Goal: Task Accomplishment & Management: Complete application form

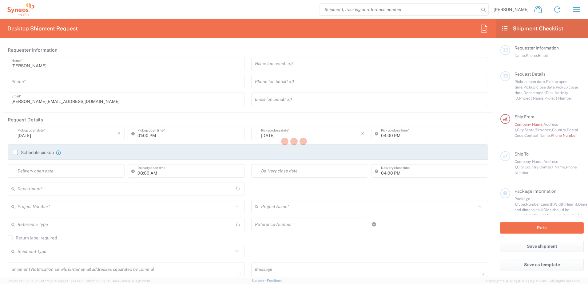
type input "[US_STATE]"
type input "[GEOGRAPHIC_DATA]"
type input "3229"
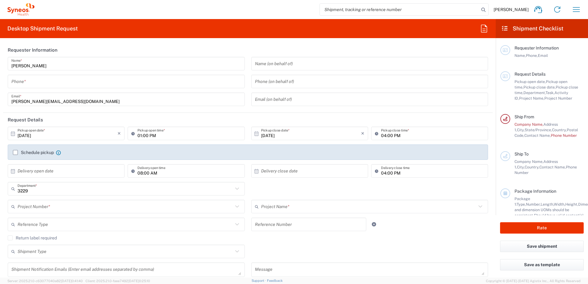
type input "Syneos Health, LLC-[GEOGRAPHIC_DATA] [GEOGRAPHIC_DATA] [GEOGRAPHIC_DATA]"
click at [578, 9] on icon "button" at bounding box center [577, 10] width 10 height 10
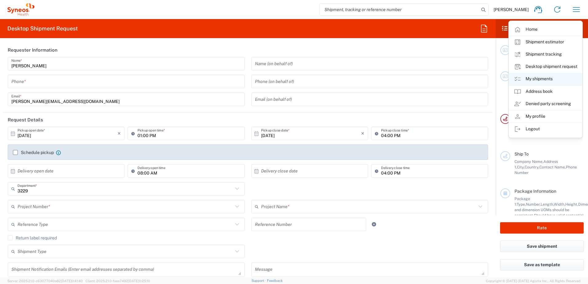
click at [536, 81] on link "My shipments" at bounding box center [545, 79] width 73 height 12
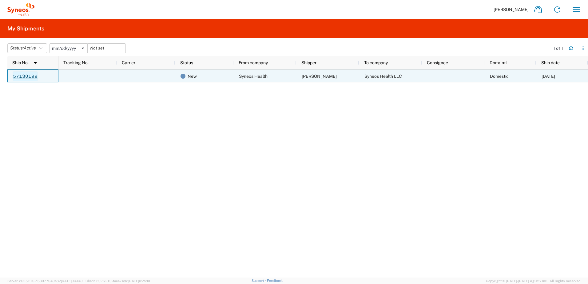
click at [22, 78] on link "57130199" at bounding box center [25, 76] width 25 height 10
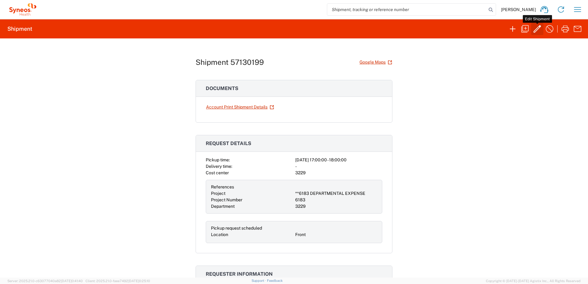
click at [539, 29] on icon "button" at bounding box center [538, 29] width 10 height 10
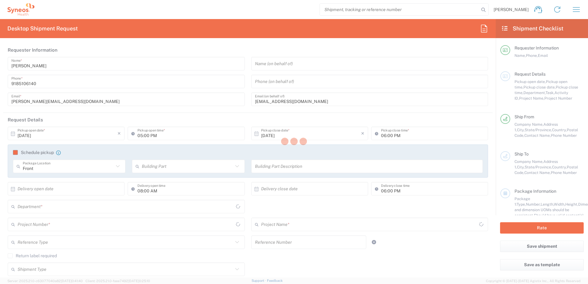
type input "3229"
type input "**6183 DEPARTMENTAL EXPENSE"
type input "6183"
type input "[US_STATE]"
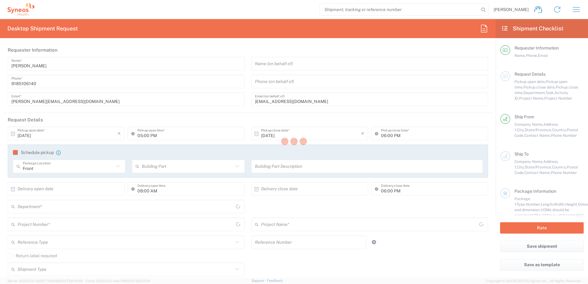
type input "Your Packaging"
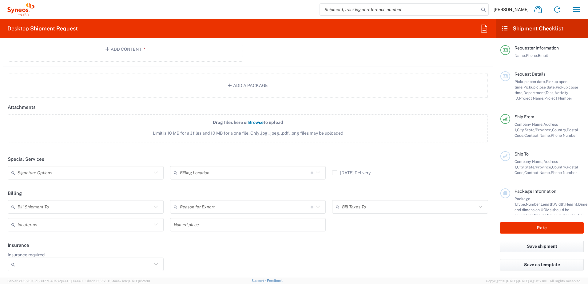
scroll to position [678, 0]
drag, startPoint x: 81, startPoint y: 152, endPoint x: 83, endPoint y: 159, distance: 7.8
click at [81, 152] on form "Requester Information [PERSON_NAME] Name * [PHONE_NUMBER] Phone * [EMAIL_ADDRES…" at bounding box center [248, 160] width 496 height 235
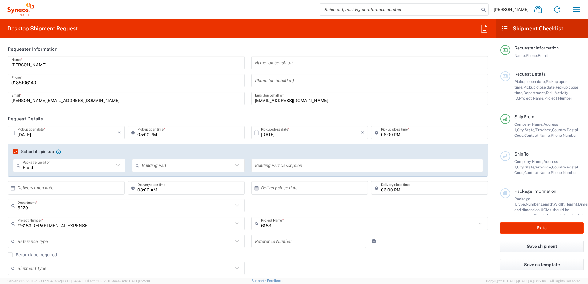
scroll to position [0, 0]
click at [10, 257] on label "Return label required" at bounding box center [32, 255] width 49 height 5
click at [10, 256] on input "Return label required" at bounding box center [10, 256] width 0 height 0
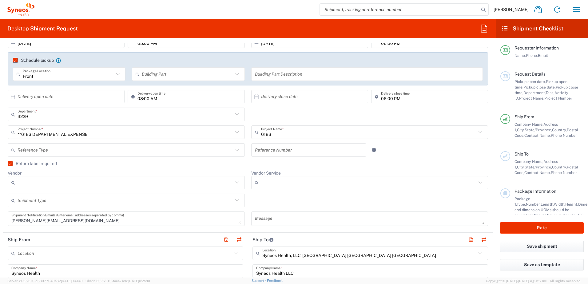
scroll to position [123, 0]
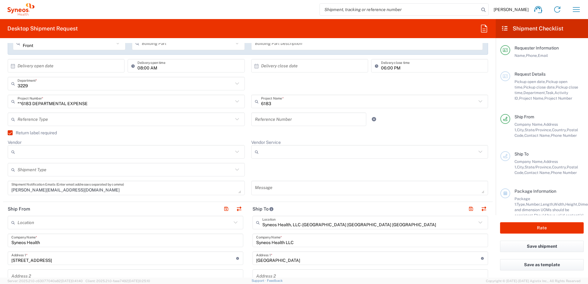
click at [234, 172] on icon at bounding box center [237, 170] width 8 height 8
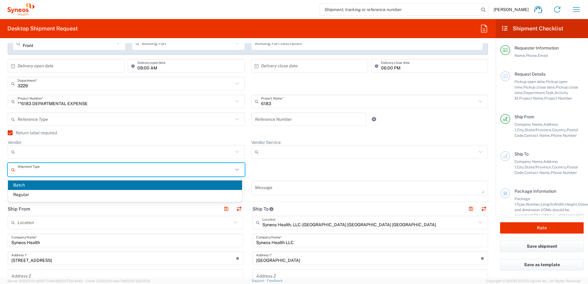
click at [26, 194] on span "Regular" at bounding box center [125, 195] width 234 height 10
type input "Regular"
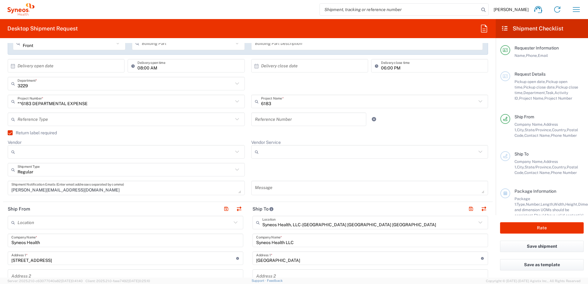
click at [272, 168] on div "Regular Shipment Type Batch Regular" at bounding box center [248, 172] width 487 height 18
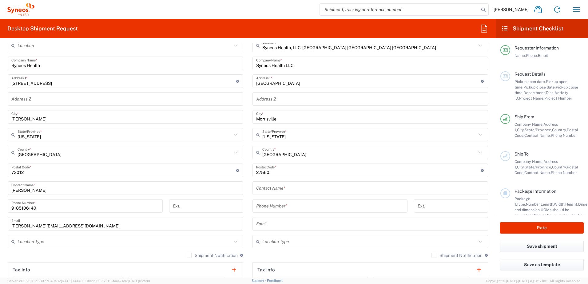
scroll to position [308, 0]
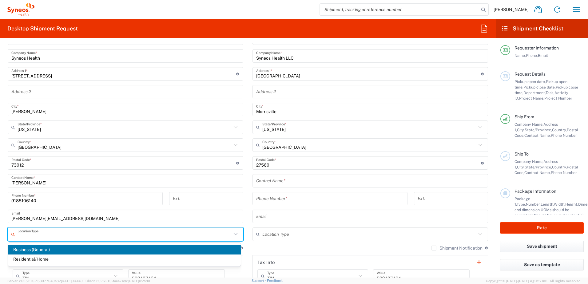
click at [228, 236] on input "text" at bounding box center [125, 234] width 214 height 11
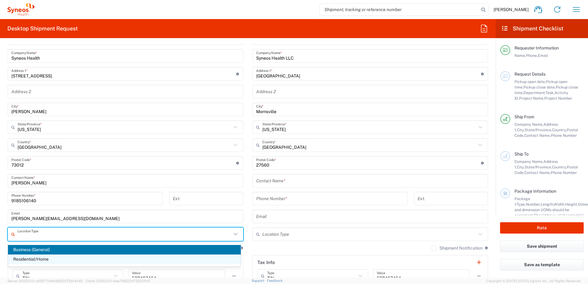
click at [46, 259] on span "Residential/Home" at bounding box center [124, 260] width 233 height 10
type input "Residential/Home"
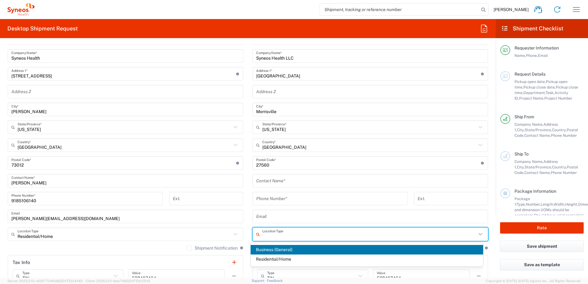
click at [286, 233] on input "text" at bounding box center [369, 234] width 214 height 11
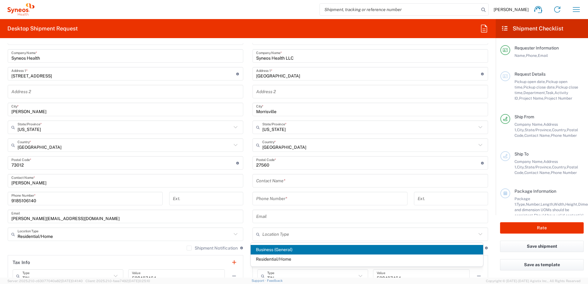
click at [280, 249] on span "Business (General)" at bounding box center [367, 250] width 233 height 10
type input "Business (General)"
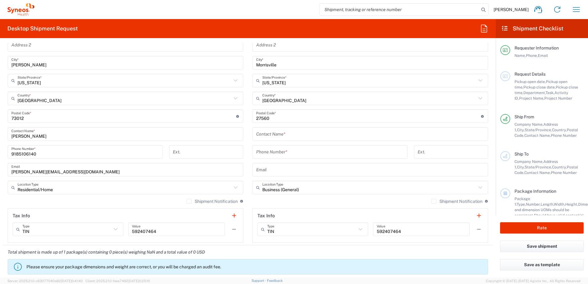
scroll to position [369, 0]
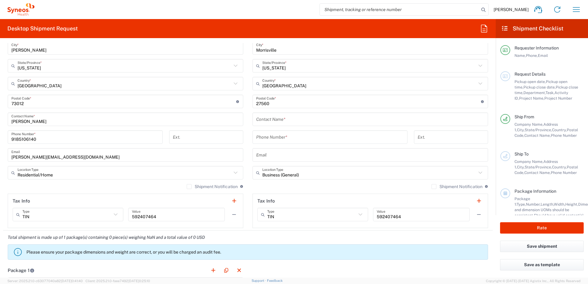
click at [187, 186] on label "Shipment Notification" at bounding box center [212, 186] width 51 height 5
click at [189, 187] on input "Shipment Notification" at bounding box center [189, 187] width 0 height 0
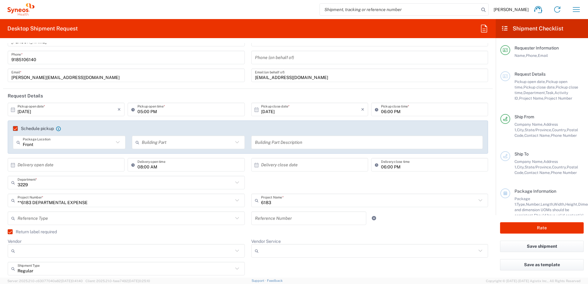
scroll to position [31, 0]
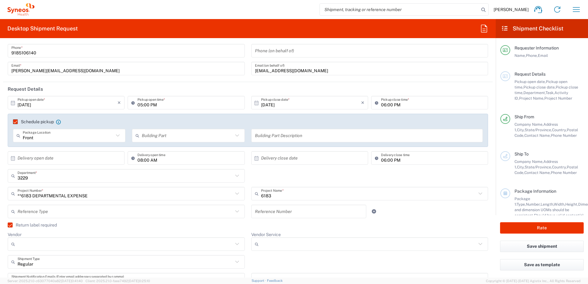
click at [235, 194] on icon at bounding box center [237, 194] width 4 height 2
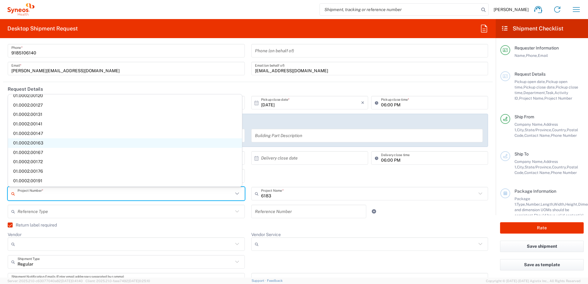
scroll to position [0, 0]
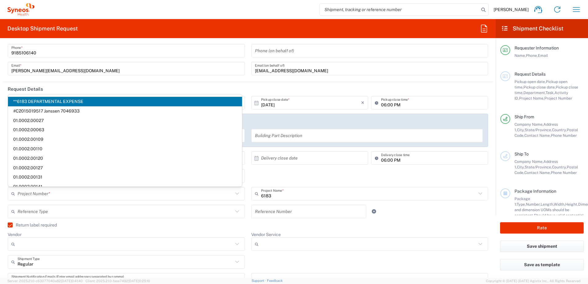
click at [47, 101] on span "**6183 DEPARTMENTAL EXPENSE" at bounding box center [125, 102] width 234 height 10
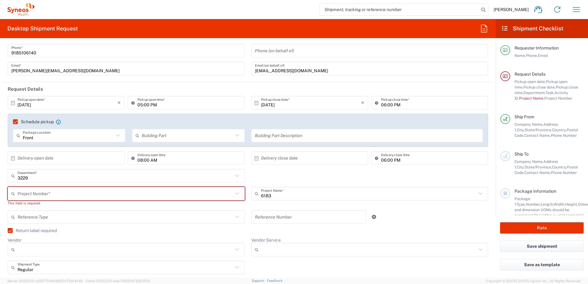
click at [237, 193] on icon at bounding box center [237, 194] width 8 height 8
click at [235, 194] on icon at bounding box center [237, 194] width 4 height 2
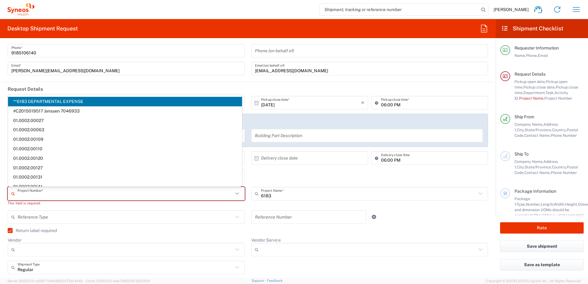
click at [31, 102] on span "**6183 DEPARTMENTAL EXPENSE" at bounding box center [125, 102] width 234 height 10
type input "**6183 DEPARTMENTAL EXPENSE"
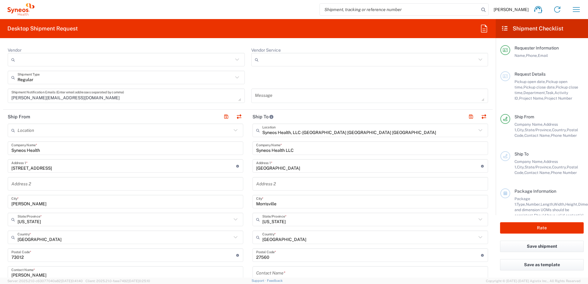
scroll to position [246, 0]
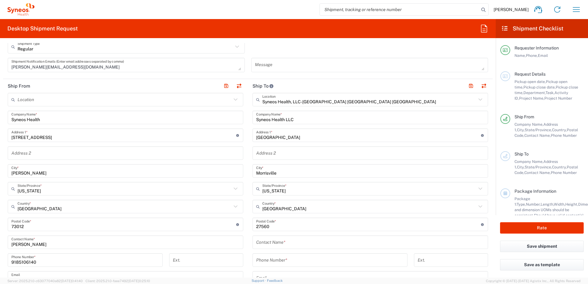
click at [233, 101] on icon at bounding box center [236, 100] width 8 height 8
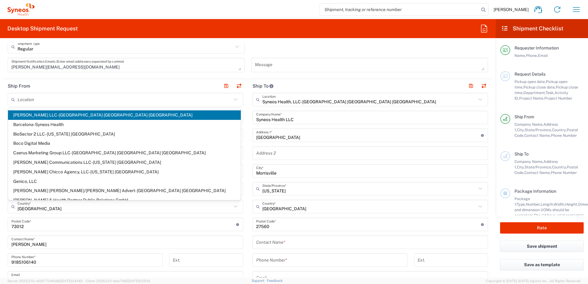
click at [155, 88] on header "Ship From" at bounding box center [125, 86] width 245 height 14
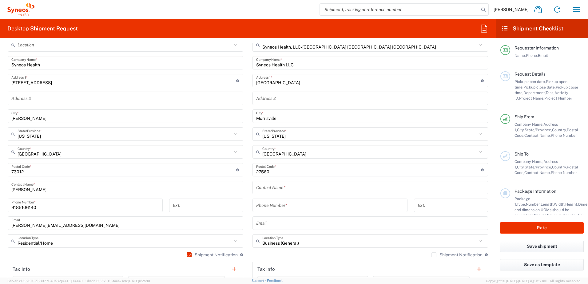
scroll to position [308, 0]
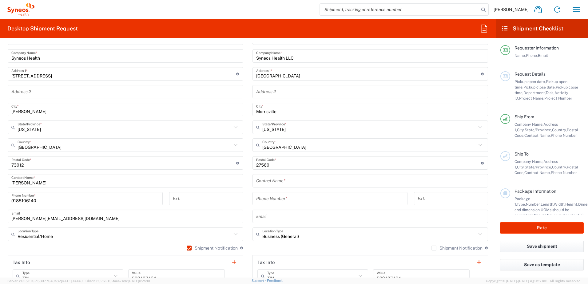
click at [187, 249] on label "Shipment Notification" at bounding box center [212, 248] width 51 height 5
click at [186, 248] on input "Shipment Notification" at bounding box center [186, 248] width 0 height 0
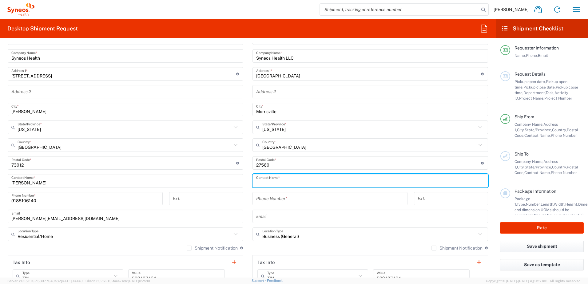
click at [293, 182] on input "text" at bounding box center [370, 181] width 228 height 11
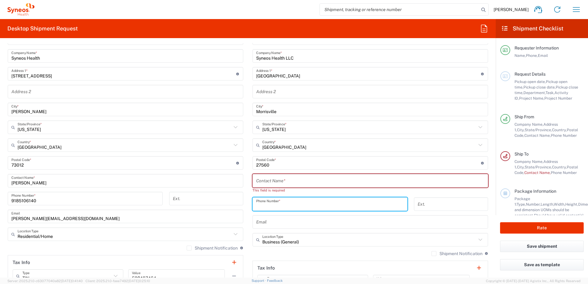
click at [291, 199] on input "tel" at bounding box center [330, 204] width 148 height 11
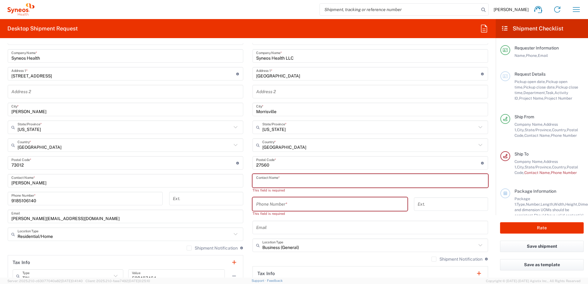
click at [377, 180] on input "text" at bounding box center [370, 181] width 228 height 11
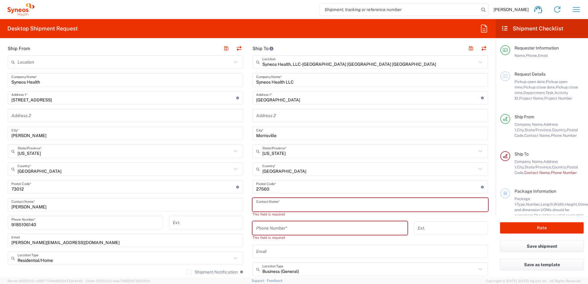
scroll to position [277, 0]
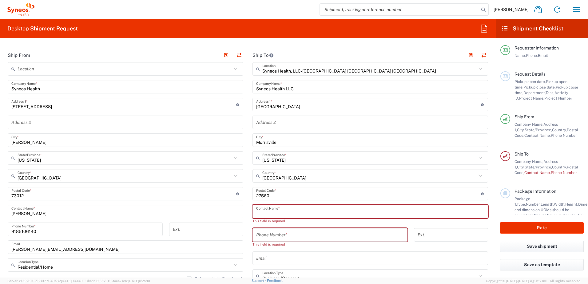
drag, startPoint x: 281, startPoint y: 236, endPoint x: 291, endPoint y: 243, distance: 11.9
click at [281, 236] on input "tel" at bounding box center [330, 235] width 148 height 11
paste input "[PHONE_NUMBER]"
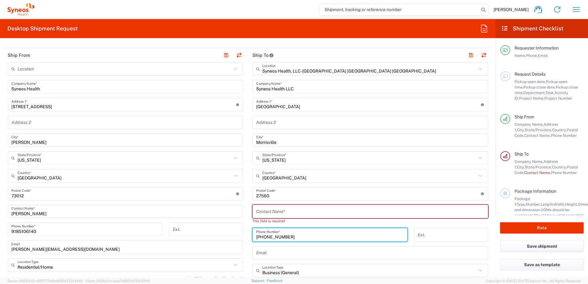
type input "[PHONE_NUMBER]"
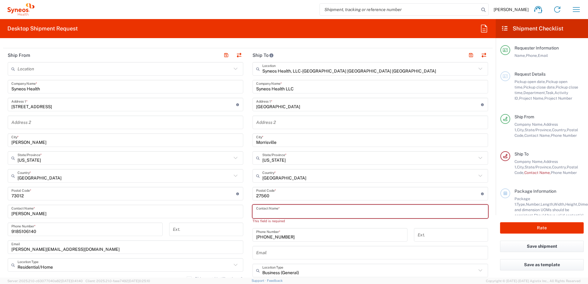
click at [307, 213] on input "text" at bounding box center [370, 211] width 228 height 11
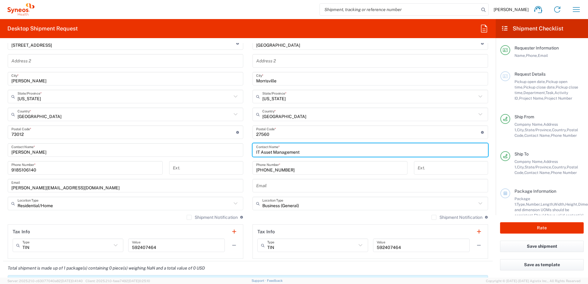
scroll to position [369, 0]
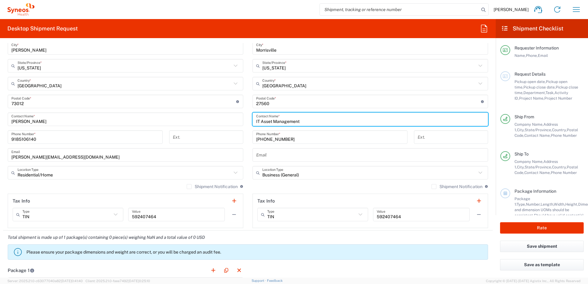
type input "IT Asset Management"
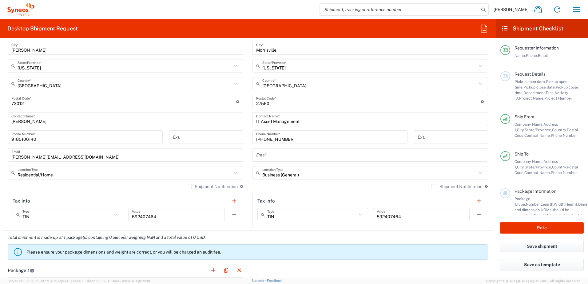
click at [432, 187] on label "Shipment Notification" at bounding box center [457, 186] width 51 height 5
click at [434, 187] on input "Shipment Notification" at bounding box center [434, 187] width 0 height 0
click at [187, 186] on label "Shipment Notification" at bounding box center [212, 186] width 51 height 5
click at [189, 187] on input "Shipment Notification" at bounding box center [189, 187] width 0 height 0
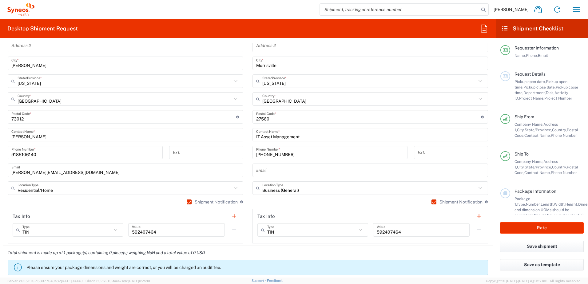
scroll to position [338, 0]
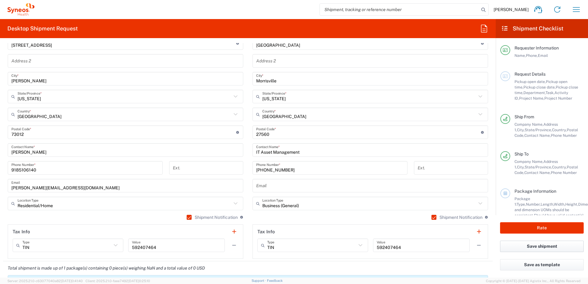
click at [540, 249] on button "Save shipment" at bounding box center [542, 246] width 84 height 11
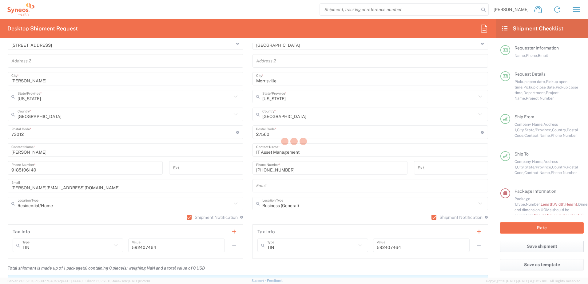
type input "**6183 DEPARTMENTAL EXPENSE"
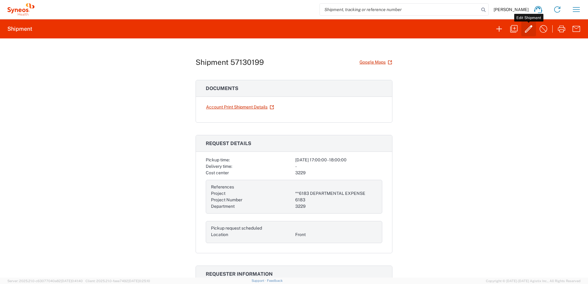
click at [529, 31] on icon "button" at bounding box center [529, 29] width 10 height 10
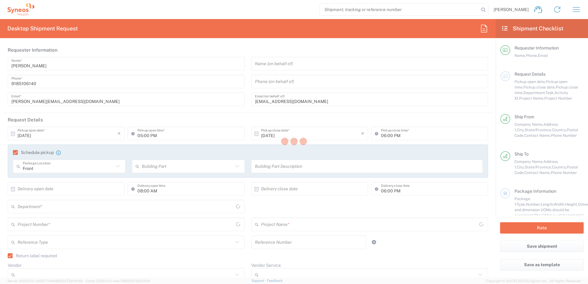
type input "3229"
type input "**6183 DEPARTMENTAL EXPENSE"
type input "6183"
type input "[US_STATE]"
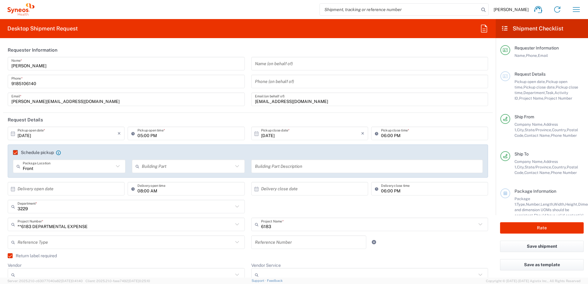
type input "Your Packaging"
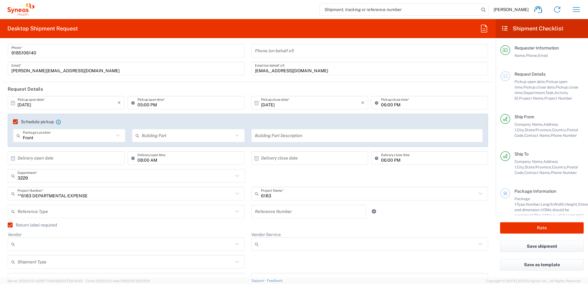
scroll to position [22, 0]
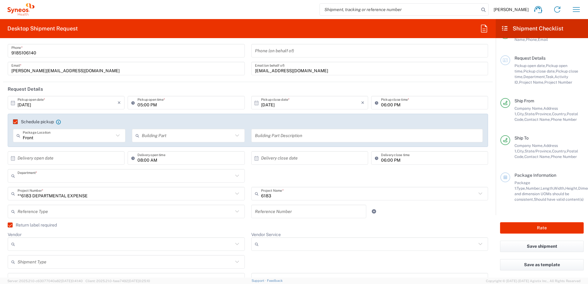
click at [36, 178] on input "text" at bounding box center [126, 176] width 216 height 11
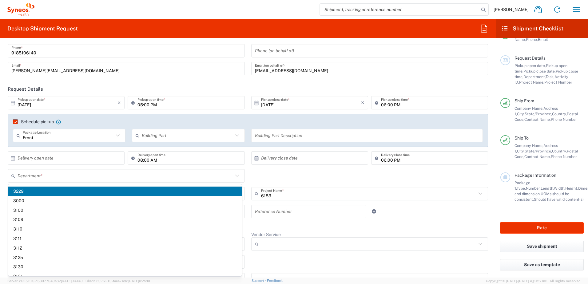
click at [18, 189] on span "3229" at bounding box center [125, 192] width 234 height 10
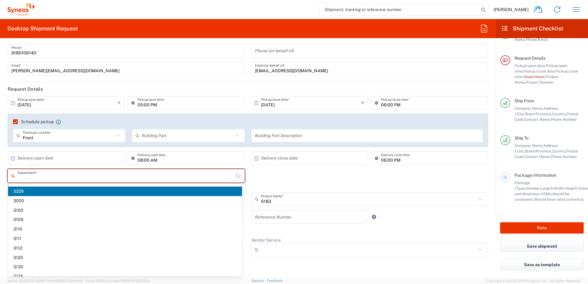
click at [47, 172] on input "text" at bounding box center [127, 176] width 218 height 11
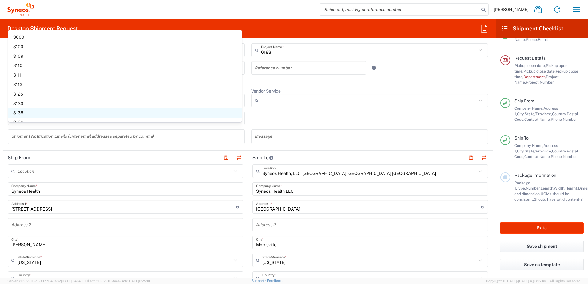
scroll to position [123, 0]
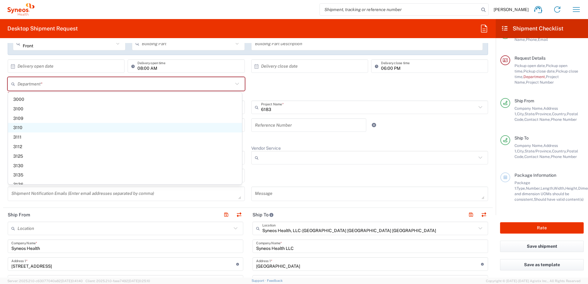
click at [19, 128] on span "3110" at bounding box center [125, 128] width 234 height 10
type input "3110"
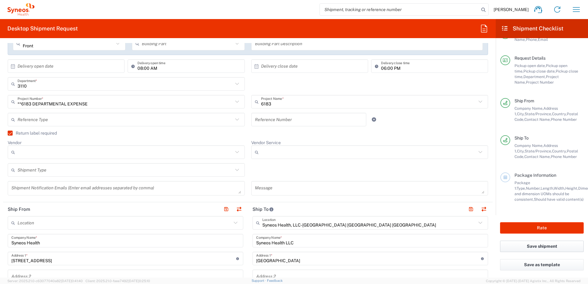
click at [543, 245] on button "Save shipment" at bounding box center [542, 246] width 84 height 11
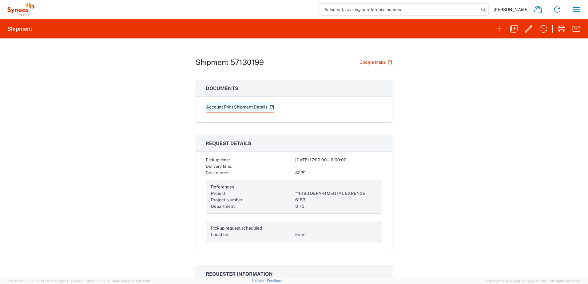
click at [229, 108] on link "Account Print Shipment Details" at bounding box center [240, 107] width 69 height 11
click at [371, 64] on link "Google Maps" at bounding box center [375, 62] width 33 height 11
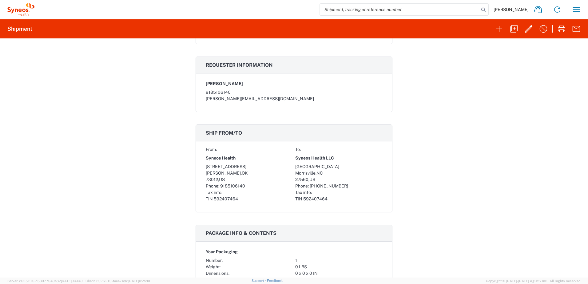
click at [463, 97] on div "Shipment 57130199 Google Maps Documents Account Print Shipment Details Request …" at bounding box center [294, 157] width 588 height 239
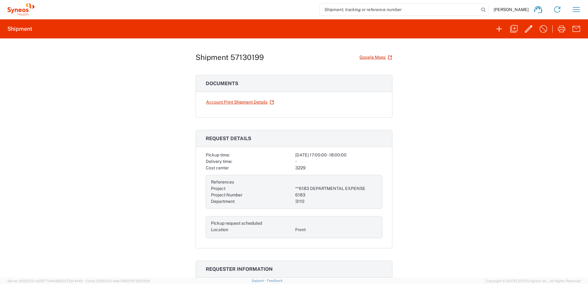
scroll to position [0, 0]
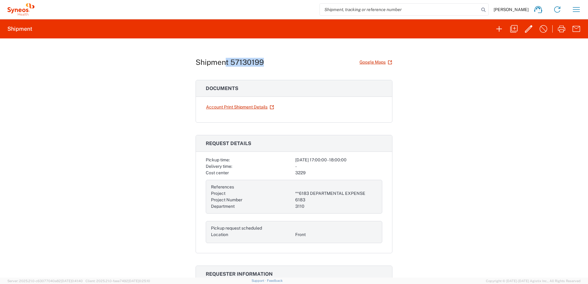
drag, startPoint x: 248, startPoint y: 62, endPoint x: 225, endPoint y: 59, distance: 23.6
click at [225, 59] on div "Shipment 57130199 Google Maps" at bounding box center [294, 62] width 197 height 11
drag, startPoint x: 225, startPoint y: 59, endPoint x: 227, endPoint y: 64, distance: 5.5
click at [227, 64] on h1 "Shipment 57130199" at bounding box center [230, 62] width 68 height 9
click at [271, 64] on div "Shipment 57130199 Google Maps" at bounding box center [294, 62] width 197 height 11
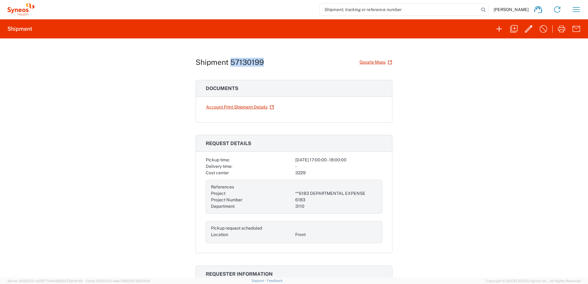
drag, startPoint x: 266, startPoint y: 64, endPoint x: 229, endPoint y: 63, distance: 37.9
click at [229, 63] on div "Shipment 57130199 Google Maps" at bounding box center [294, 62] width 197 height 11
copy h1 "57130199"
click at [574, 13] on icon "button" at bounding box center [577, 10] width 10 height 10
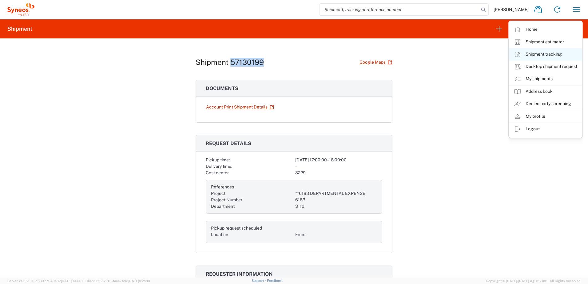
click at [532, 54] on link "Shipment tracking" at bounding box center [545, 54] width 73 height 12
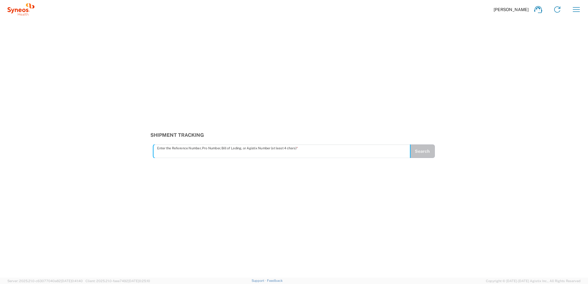
click at [272, 154] on input "text" at bounding box center [281, 151] width 249 height 11
click at [415, 151] on button "Search" at bounding box center [422, 152] width 25 height 14
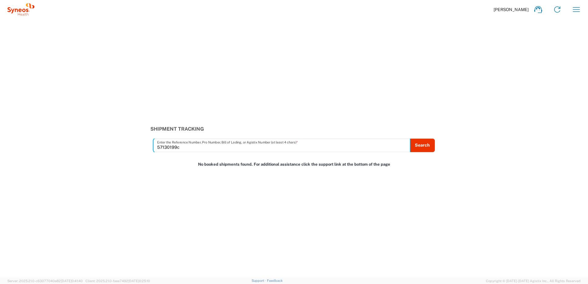
click at [249, 149] on input "57130199c" at bounding box center [281, 145] width 249 height 11
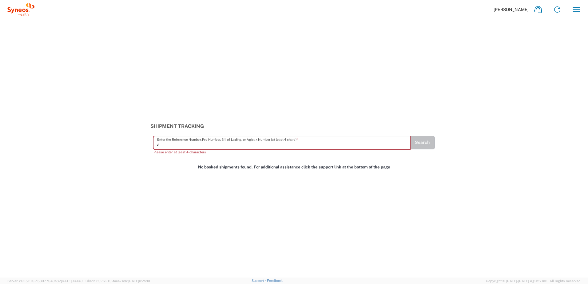
type input "a"
click at [249, 149] on div "a Enter the Reference Number, Pro Number, [PERSON_NAME] of Lading, or Agistix N…" at bounding box center [282, 143] width 257 height 14
click at [575, 14] on icon "button" at bounding box center [577, 10] width 10 height 10
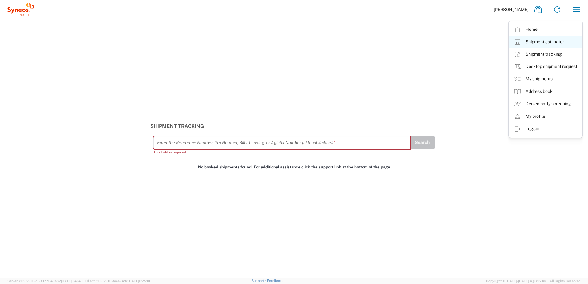
click at [557, 43] on link "Shipment estimator" at bounding box center [545, 42] width 73 height 12
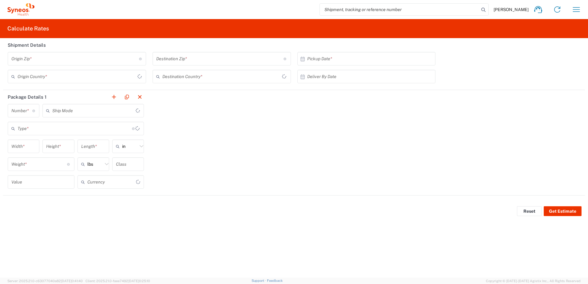
type input "US Dollar"
type input "[GEOGRAPHIC_DATA]"
click at [576, 13] on icon "button" at bounding box center [577, 10] width 10 height 10
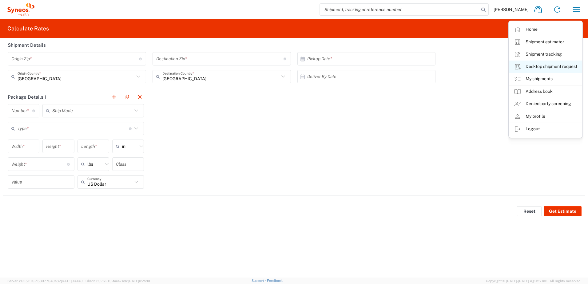
click at [539, 69] on link "Desktop shipment request" at bounding box center [545, 67] width 73 height 12
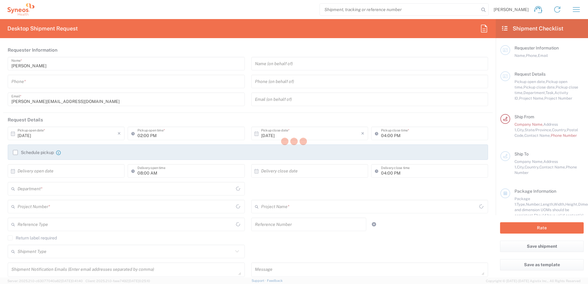
type input "3229"
type input "[US_STATE]"
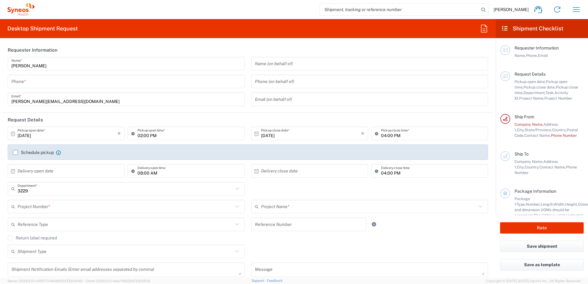
click at [67, 78] on input "tel" at bounding box center [126, 81] width 230 height 11
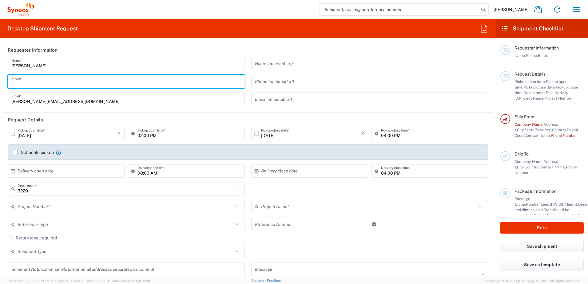
click at [70, 81] on input "tel" at bounding box center [126, 81] width 230 height 11
type input "9185106140"
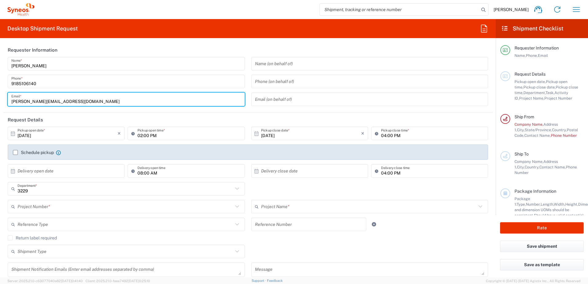
click at [41, 102] on input "[PERSON_NAME][EMAIL_ADDRESS][DOMAIN_NAME]" at bounding box center [126, 99] width 230 height 11
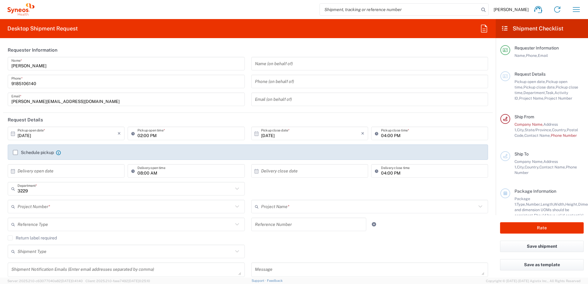
click at [191, 123] on header "Request Details" at bounding box center [248, 120] width 490 height 14
click at [16, 152] on label "Schedule pickup" at bounding box center [33, 152] width 41 height 5
click at [15, 153] on input "Schedule pickup" at bounding box center [15, 153] width 0 height 0
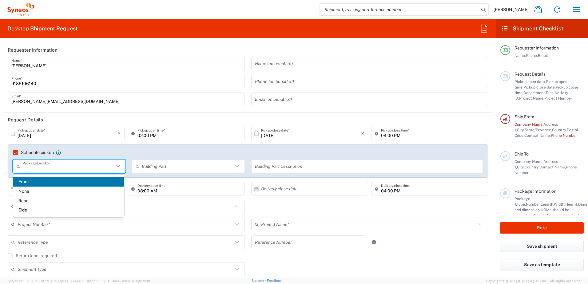
click at [62, 166] on input "text" at bounding box center [68, 166] width 91 height 11
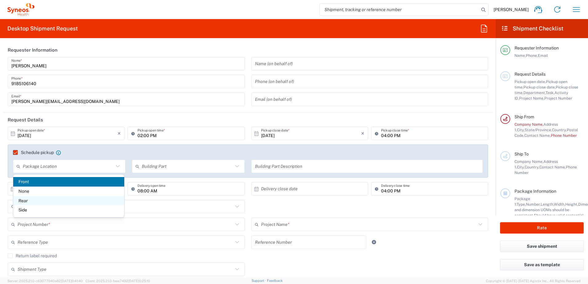
click at [22, 200] on span "Rear" at bounding box center [68, 201] width 111 height 10
type input "Rear"
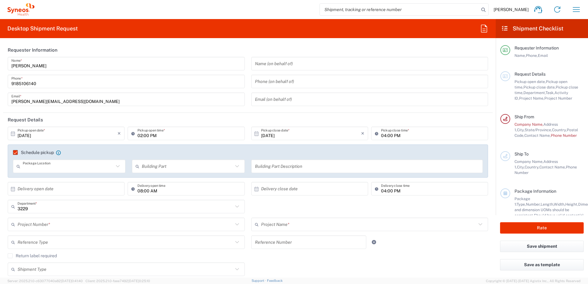
click at [85, 164] on input "text" at bounding box center [68, 166] width 91 height 11
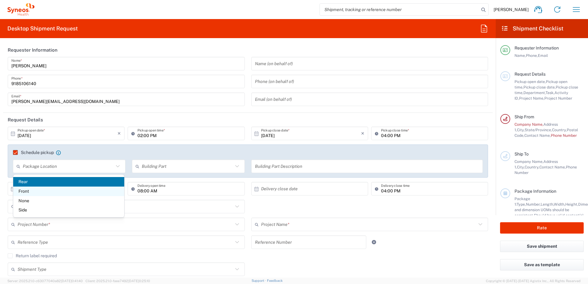
click at [26, 192] on span "Front" at bounding box center [68, 192] width 111 height 10
type input "Front"
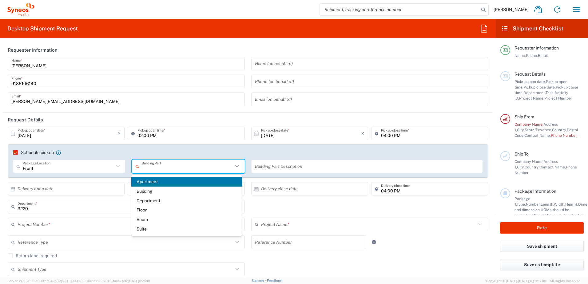
click at [168, 166] on input "text" at bounding box center [187, 166] width 91 height 11
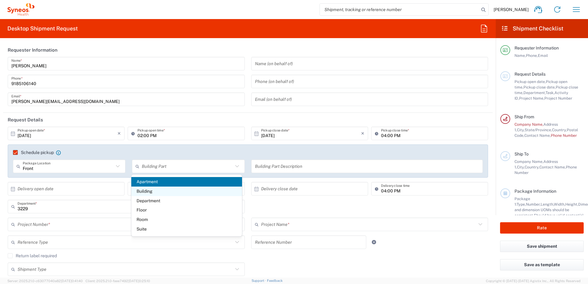
click at [145, 192] on span "Building" at bounding box center [186, 192] width 111 height 10
type input "Building"
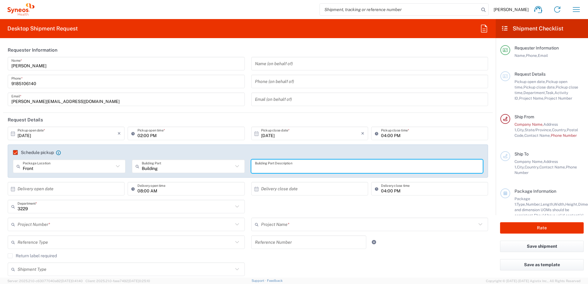
click at [297, 168] on input "text" at bounding box center [367, 166] width 225 height 11
type input "G"
type input "r"
click at [298, 168] on input "ground floor" at bounding box center [367, 166] width 225 height 11
click at [323, 168] on input "ground floor" at bounding box center [367, 166] width 225 height 11
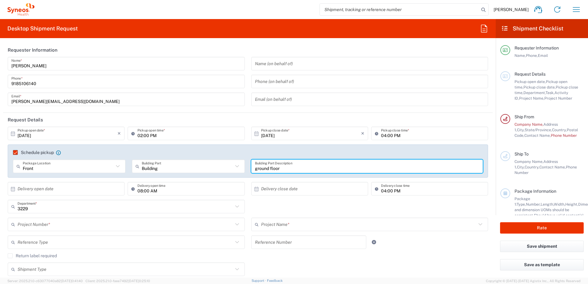
type input "ground floor"
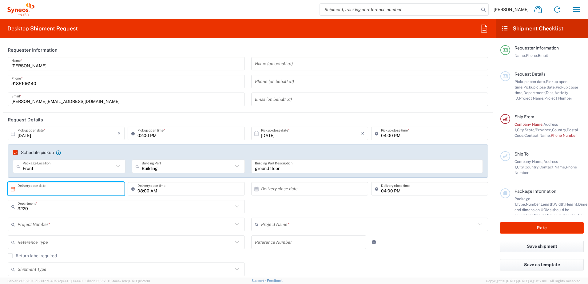
click at [83, 189] on input "text" at bounding box center [68, 189] width 100 height 11
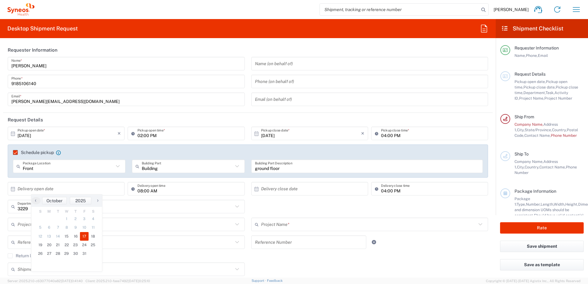
click at [84, 235] on span "17" at bounding box center [84, 236] width 9 height 9
type input "[DATE]"
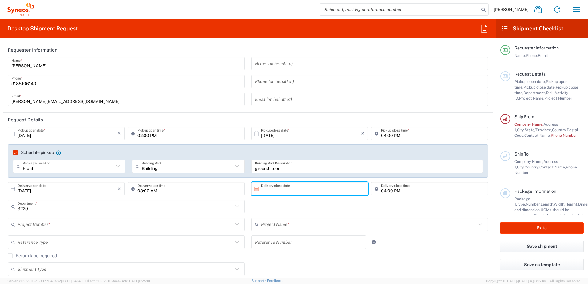
click at [277, 187] on input "text" at bounding box center [311, 189] width 100 height 11
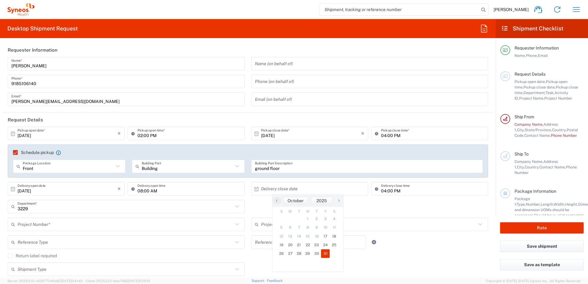
click at [326, 255] on span "31" at bounding box center [325, 253] width 9 height 9
type input "[DATE]"
click at [233, 209] on icon at bounding box center [237, 207] width 8 height 8
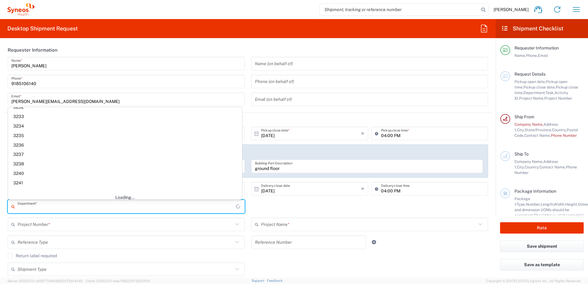
scroll to position [410, 0]
click at [289, 206] on div "Department * 3229 3000 3100 3109 3110 3111 3112 3125 3130 3135 3136 3150 3155 3…" at bounding box center [248, 209] width 487 height 18
type input "3229"
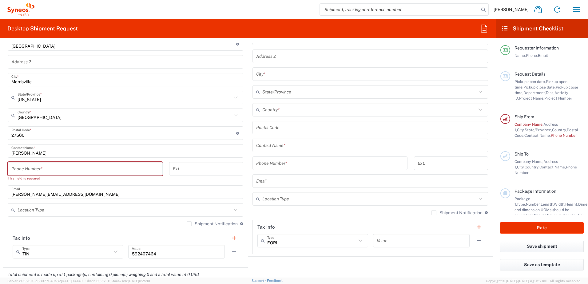
scroll to position [114, 0]
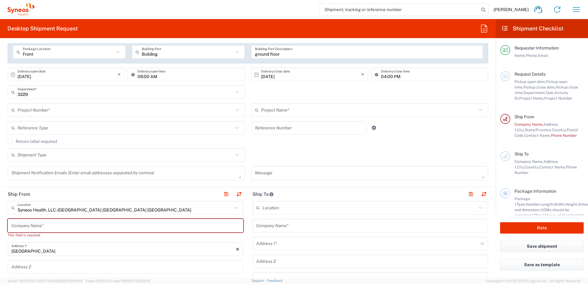
click at [320, 111] on input "text" at bounding box center [369, 110] width 216 height 11
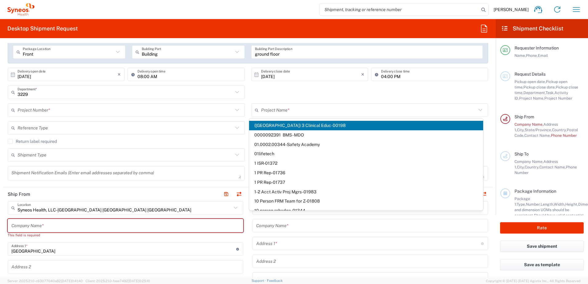
click at [477, 93] on div "3229 Department * 3229 3000 3100 3109 3110 3111 3112 3125 3130 3135 3136 3150 3…" at bounding box center [248, 95] width 487 height 18
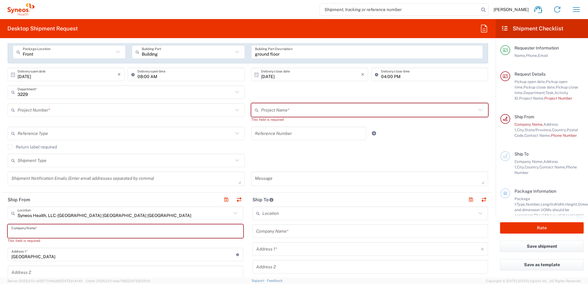
click at [58, 231] on input "text" at bounding box center [125, 231] width 228 height 11
type input "syneoa"
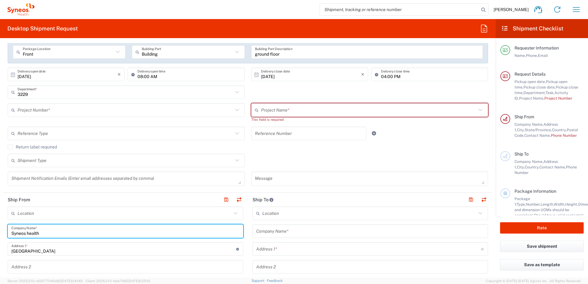
type input "Syneos health"
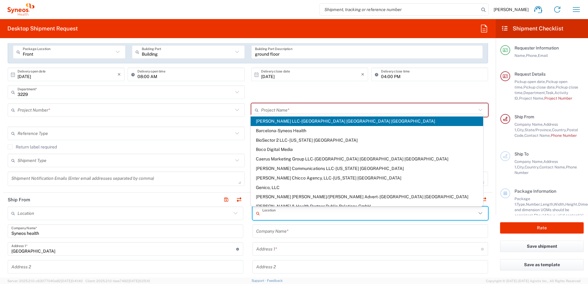
click at [281, 210] on input "text" at bounding box center [369, 213] width 214 height 11
click at [281, 215] on input "text" at bounding box center [369, 213] width 214 height 11
click at [236, 93] on icon at bounding box center [237, 92] width 8 height 8
type input "3229"
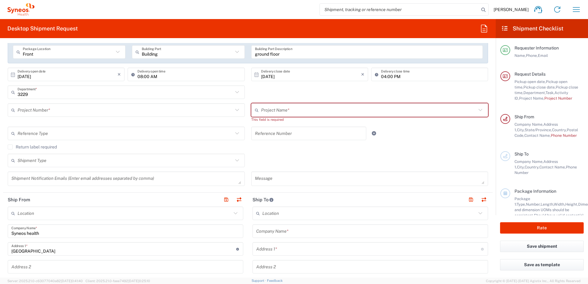
click at [234, 92] on icon at bounding box center [237, 92] width 8 height 8
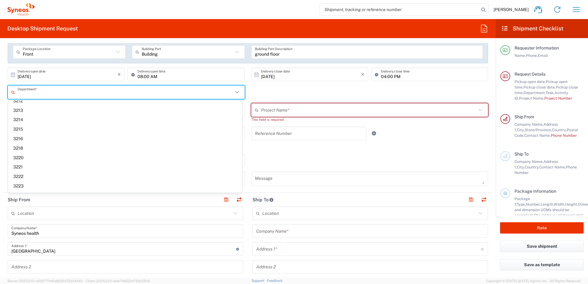
scroll to position [0, 0]
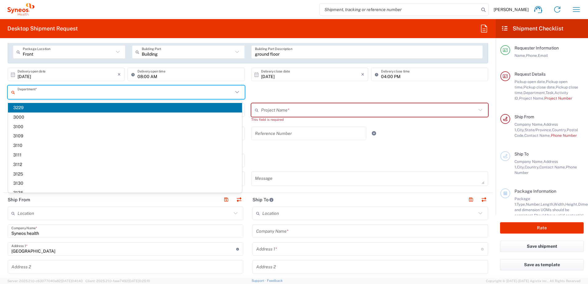
click at [25, 107] on span "3229" at bounding box center [125, 108] width 234 height 10
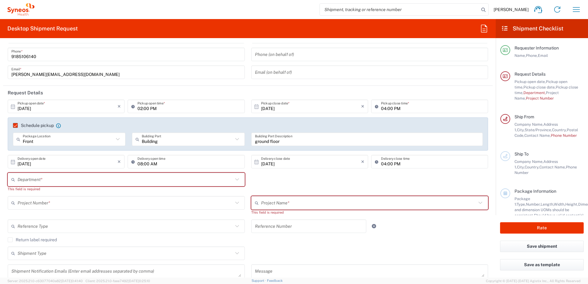
scroll to position [62, 0]
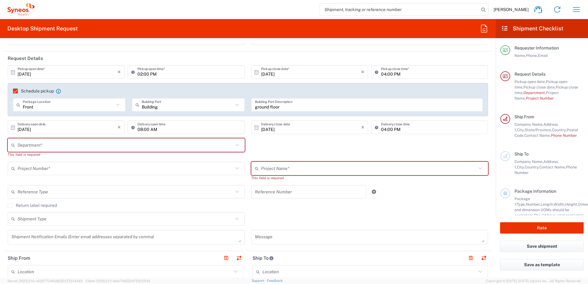
click at [190, 144] on input "text" at bounding box center [126, 145] width 216 height 11
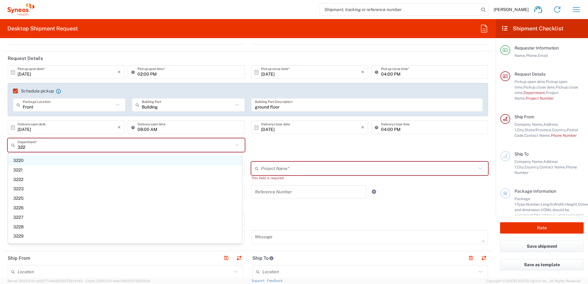
click at [152, 162] on span "3220" at bounding box center [125, 161] width 234 height 10
type input "3220"
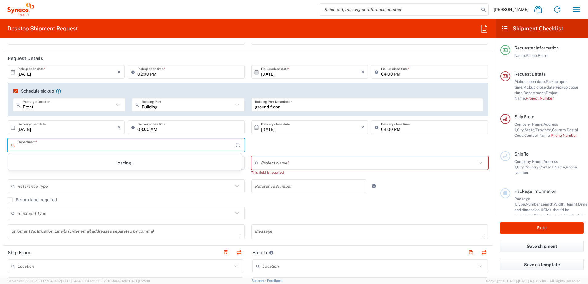
click at [108, 143] on input "text" at bounding box center [127, 145] width 218 height 11
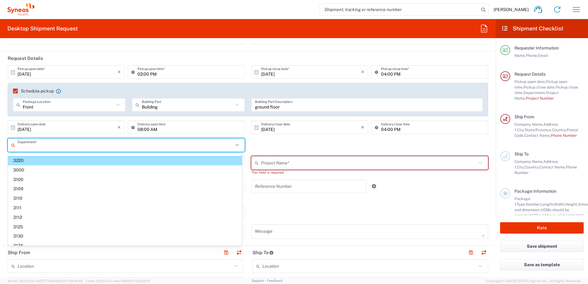
click at [105, 147] on input "text" at bounding box center [126, 145] width 216 height 11
type input "2"
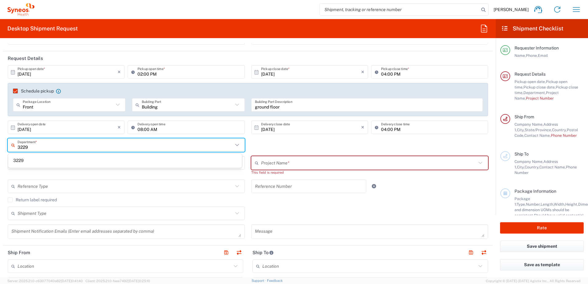
type input "3229"
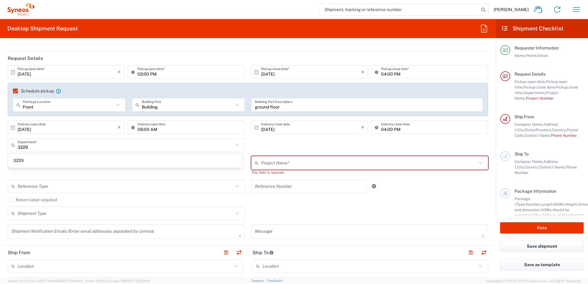
click at [57, 166] on div "3229" at bounding box center [125, 161] width 234 height 14
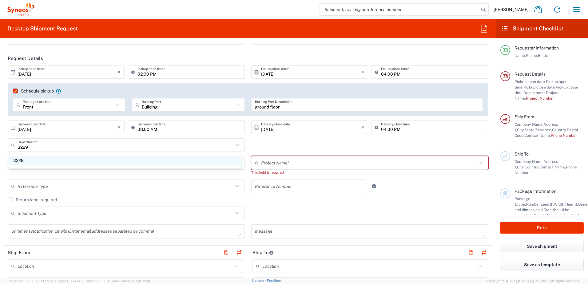
click at [40, 160] on span "3229" at bounding box center [125, 161] width 234 height 10
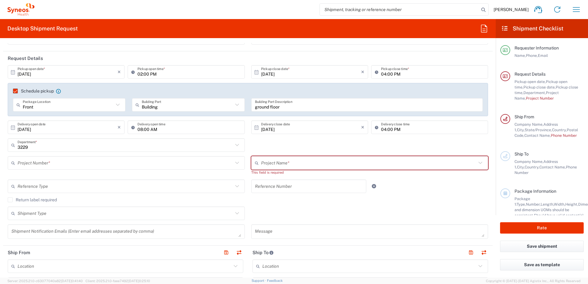
click at [415, 196] on div "Reference Type Account Type Activity ID Airline Appointment Number ASN Batch Re…" at bounding box center [248, 189] width 487 height 18
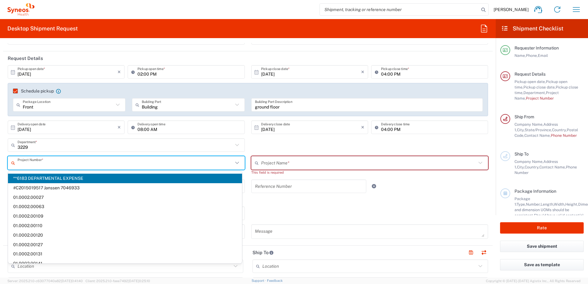
click at [125, 160] on input "text" at bounding box center [126, 163] width 216 height 11
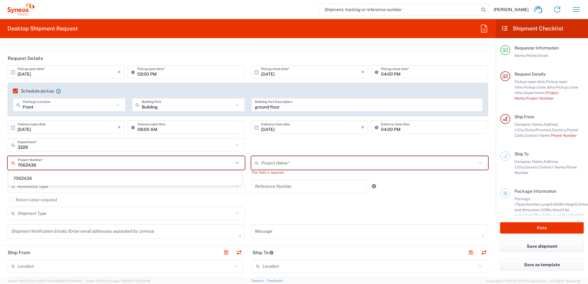
type input "7062436"
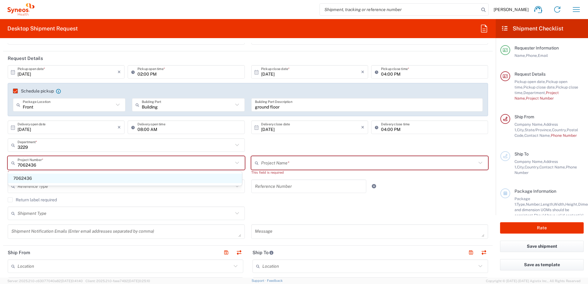
click at [134, 176] on span "7062436" at bounding box center [125, 179] width 234 height 10
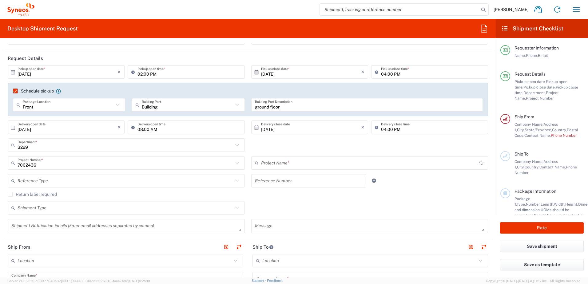
type input "Otsuka 7062436"
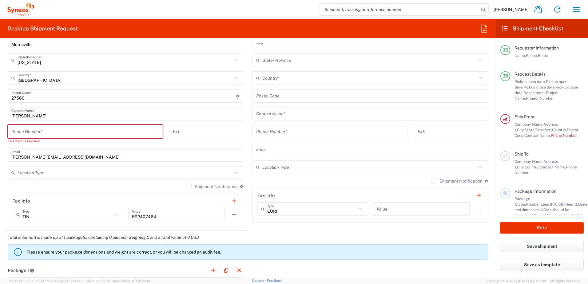
scroll to position [146, 0]
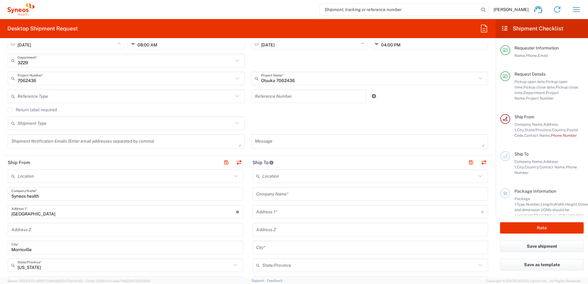
click at [157, 175] on input "text" at bounding box center [125, 176] width 214 height 11
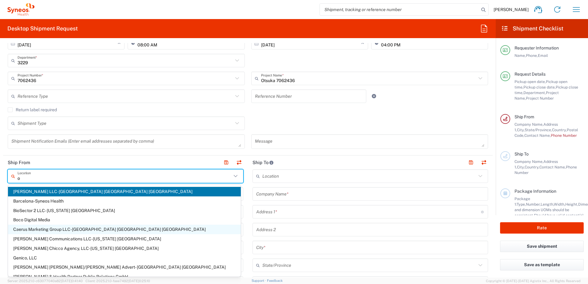
type input "ok"
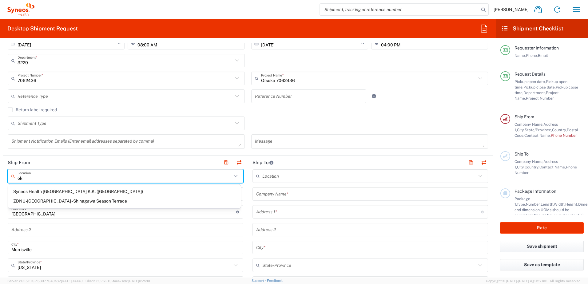
click at [47, 178] on input "ok" at bounding box center [125, 176] width 214 height 11
click at [47, 178] on input "text" at bounding box center [125, 176] width 214 height 11
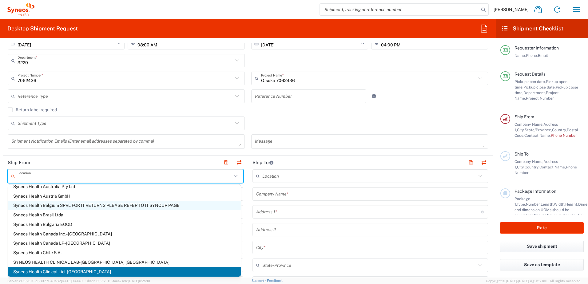
scroll to position [308, 0]
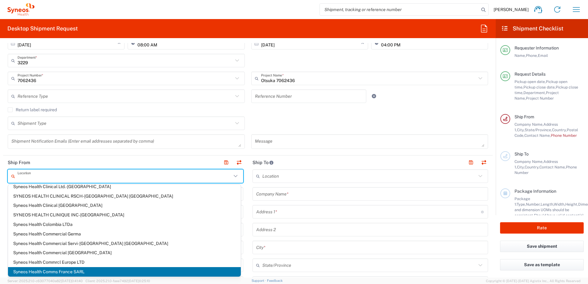
click at [167, 175] on input "text" at bounding box center [125, 176] width 214 height 11
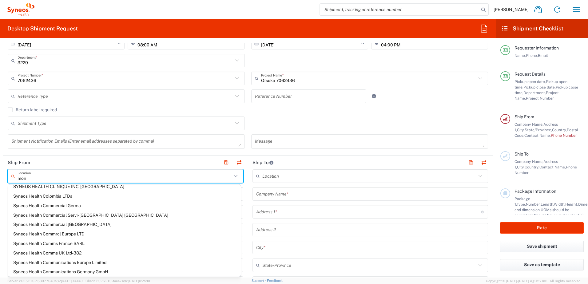
scroll to position [0, 0]
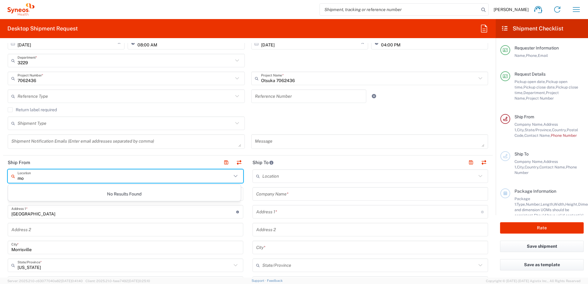
type input "m"
type input "o"
type input "u"
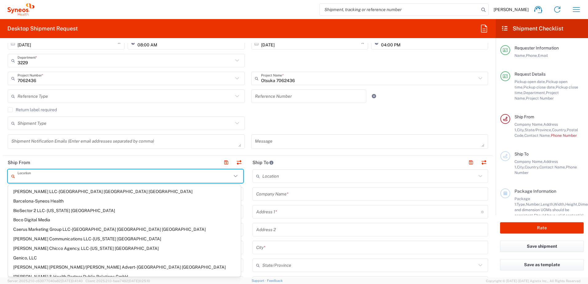
click at [111, 174] on input "text" at bounding box center [125, 176] width 214 height 11
paste input "57130199"
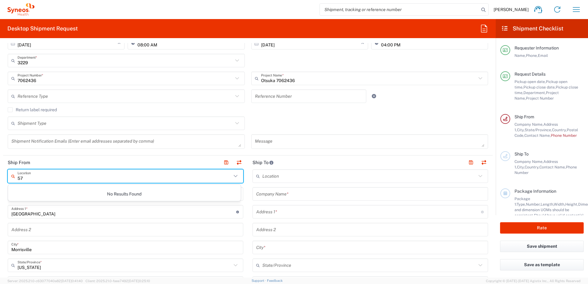
type input "5"
type input "m"
type input "n"
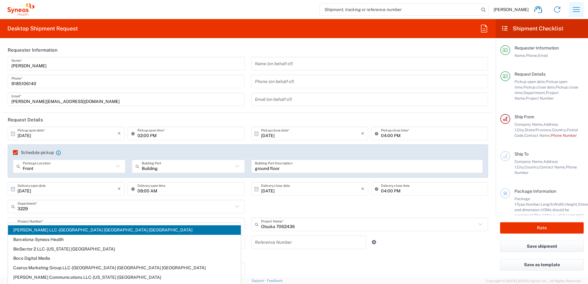
click at [577, 10] on icon "button" at bounding box center [577, 10] width 10 height 10
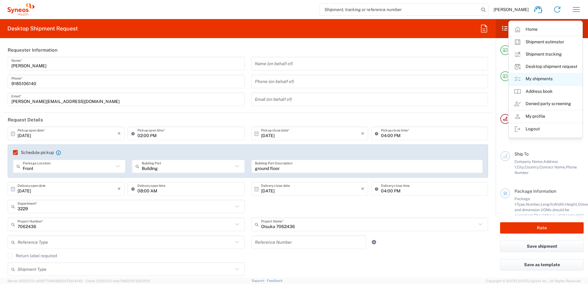
click at [546, 78] on link "My shipments" at bounding box center [545, 79] width 73 height 12
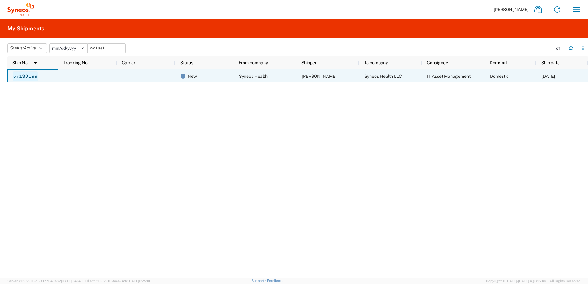
click at [33, 76] on link "57130199" at bounding box center [25, 76] width 25 height 10
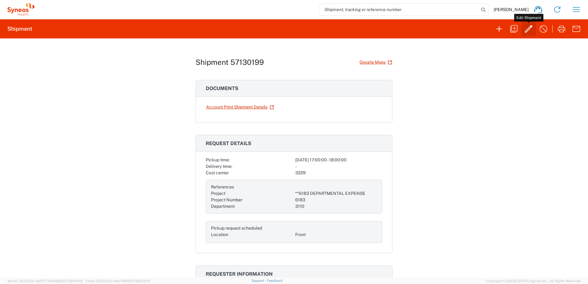
click at [527, 30] on icon "button" at bounding box center [528, 28] width 7 height 7
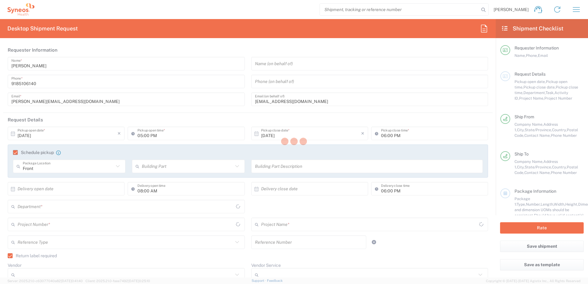
type input "**6183 DEPARTMENTAL EXPENSE"
type input "6183"
type input "[US_STATE]"
type input "Your Packaging"
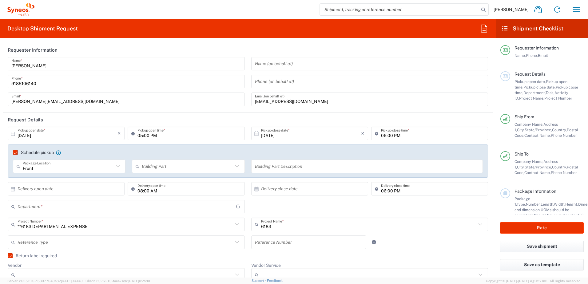
type input "3110"
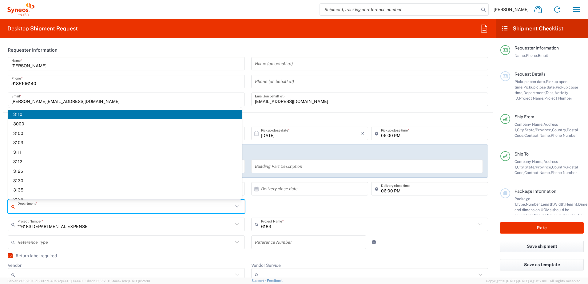
click at [62, 208] on input "text" at bounding box center [126, 207] width 216 height 11
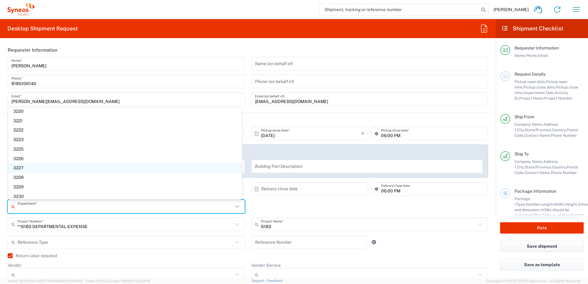
scroll to position [308, 0]
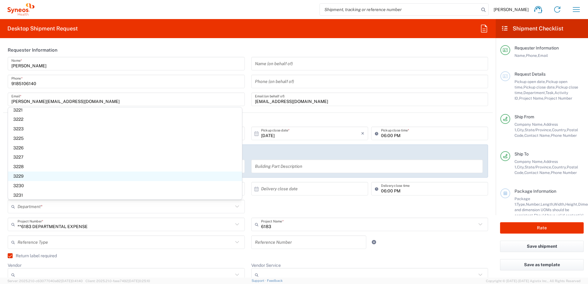
click at [21, 176] on span "3229" at bounding box center [125, 177] width 234 height 10
type input "3229"
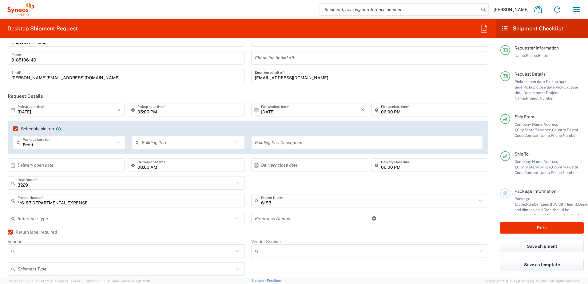
scroll to position [31, 0]
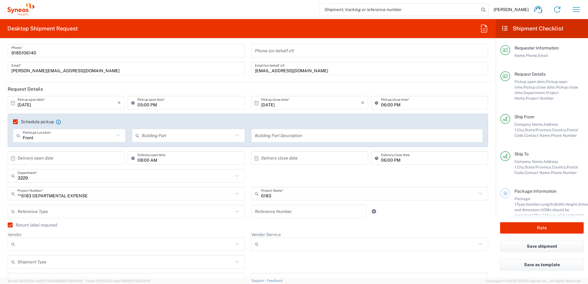
click at [235, 195] on icon at bounding box center [237, 194] width 8 height 8
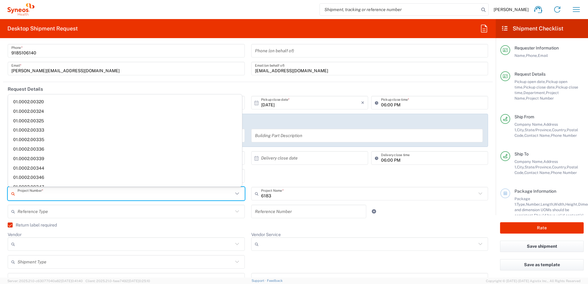
scroll to position [0, 0]
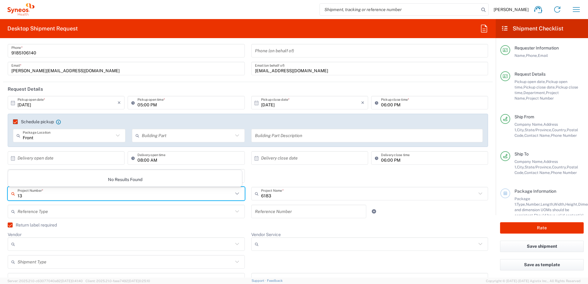
type input "1"
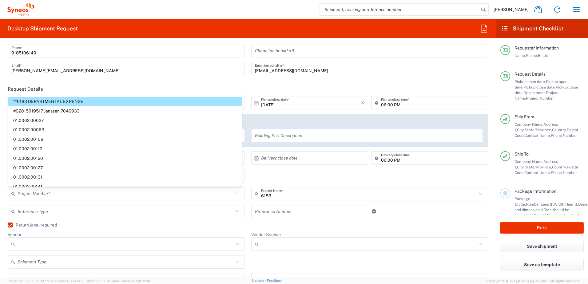
click at [37, 100] on span "**6183 DEPARTMENTAL EXPENSE" at bounding box center [125, 102] width 234 height 10
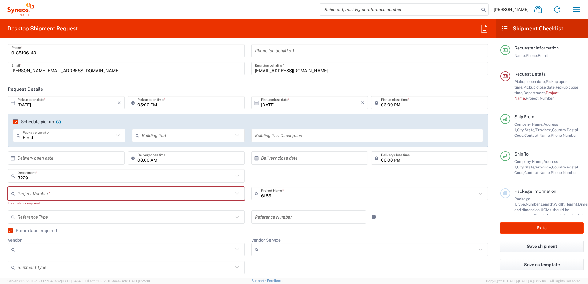
click at [236, 193] on icon at bounding box center [237, 194] width 4 height 2
click at [47, 193] on input "text" at bounding box center [126, 194] width 216 height 11
click at [235, 193] on icon at bounding box center [237, 194] width 8 height 8
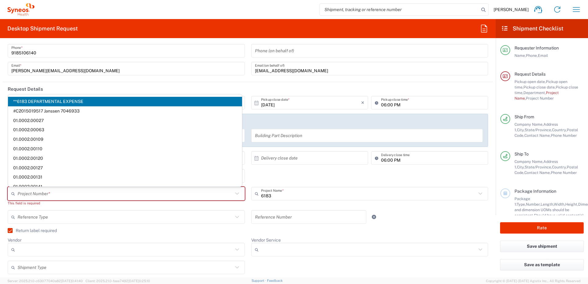
click at [49, 102] on span "**6183 DEPARTMENTAL EXPENSE" at bounding box center [125, 102] width 234 height 10
type input "**6183 DEPARTMENTAL EXPENSE"
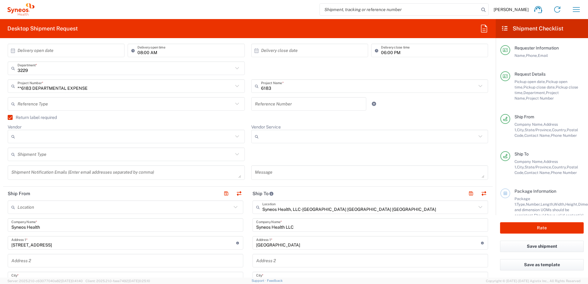
scroll to position [154, 0]
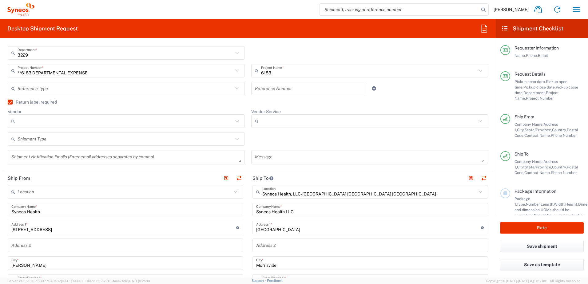
click at [235, 194] on icon at bounding box center [236, 192] width 8 height 8
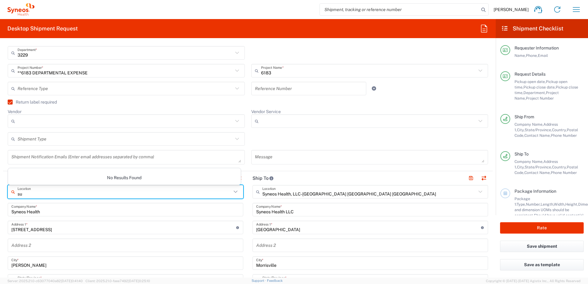
type input "s"
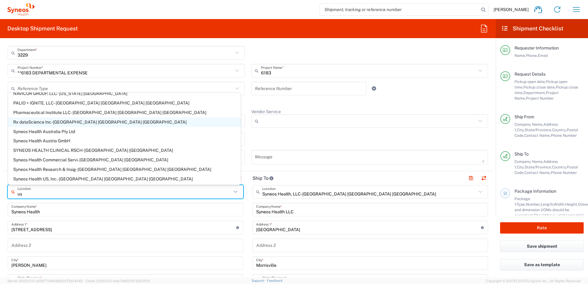
scroll to position [92, 0]
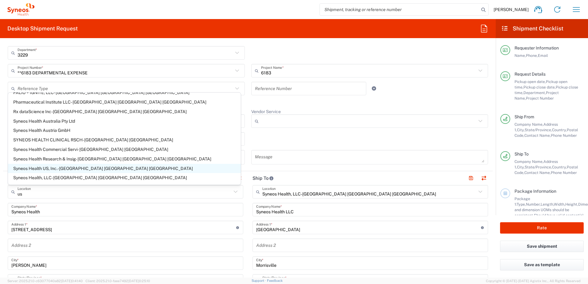
click at [90, 166] on span "Syneos Health US, Inc.-[GEOGRAPHIC_DATA] [GEOGRAPHIC_DATA] [GEOGRAPHIC_DATA]" at bounding box center [124, 169] width 233 height 10
type input "Syneos Health US, Inc.-[GEOGRAPHIC_DATA] [GEOGRAPHIC_DATA] [GEOGRAPHIC_DATA]"
type input "Syneos Health US, Inc."
type input "1030 Sync St"
type input "Morrisville"
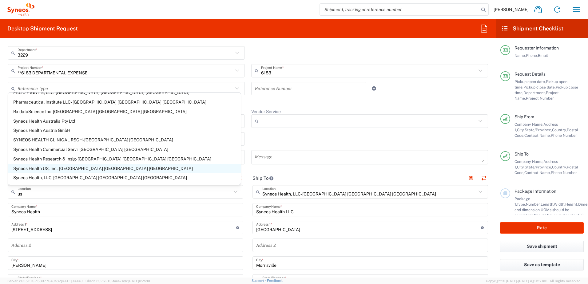
type input "[US_STATE]"
type input "27560"
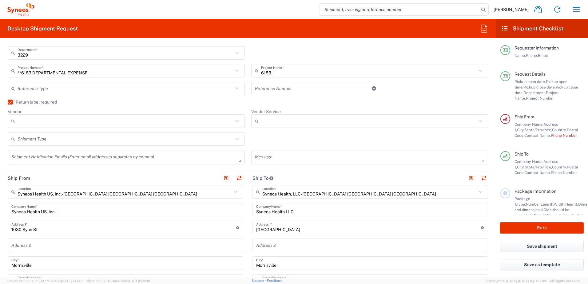
click at [233, 193] on icon at bounding box center [236, 192] width 8 height 8
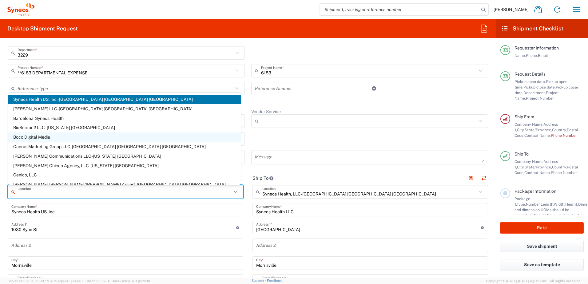
scroll to position [0, 0]
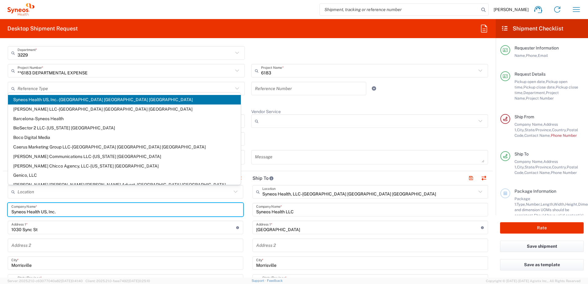
click at [85, 207] on input "Syneos Health US, Inc." at bounding box center [125, 210] width 228 height 11
type input "Syneos Health US, Inc.-[GEOGRAPHIC_DATA] [GEOGRAPHIC_DATA] [GEOGRAPHIC_DATA]"
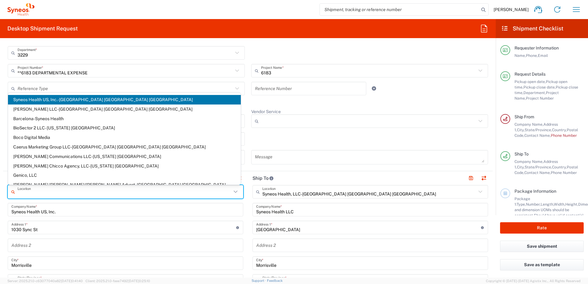
drag, startPoint x: 103, startPoint y: 193, endPoint x: 31, endPoint y: 191, distance: 72.0
click at [26, 191] on input "text" at bounding box center [125, 192] width 214 height 11
drag, startPoint x: 68, startPoint y: 211, endPoint x: 72, endPoint y: 211, distance: 4.3
click at [70, 210] on input "Syneos Health US, Inc." at bounding box center [125, 210] width 228 height 11
type input "Syneos Health US, Inc.-[GEOGRAPHIC_DATA] [GEOGRAPHIC_DATA] [GEOGRAPHIC_DATA]"
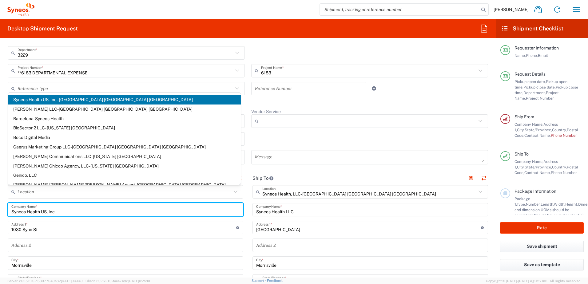
drag, startPoint x: 214, startPoint y: 210, endPoint x: 207, endPoint y: 209, distance: 6.8
click at [213, 210] on input "Syneos Health US, Inc." at bounding box center [125, 210] width 228 height 11
type input "Syneos Health US, Inc.-[GEOGRAPHIC_DATA] [GEOGRAPHIC_DATA] [GEOGRAPHIC_DATA]"
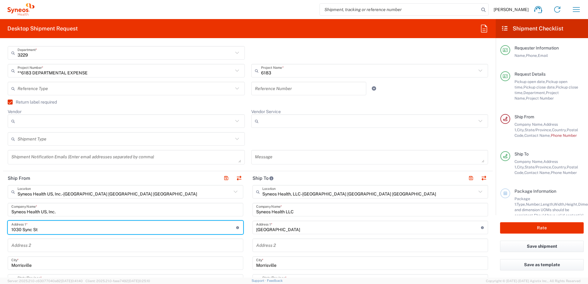
drag, startPoint x: 50, startPoint y: 231, endPoint x: 36, endPoint y: 232, distance: 14.2
click at [36, 232] on input "1030 Sync St" at bounding box center [123, 227] width 225 height 11
click at [49, 227] on input "1030 Sync St" at bounding box center [123, 227] width 225 height 11
click at [50, 229] on input "1030 Sync St" at bounding box center [123, 227] width 225 height 11
drag, startPoint x: 43, startPoint y: 228, endPoint x: 3, endPoint y: 234, distance: 40.5
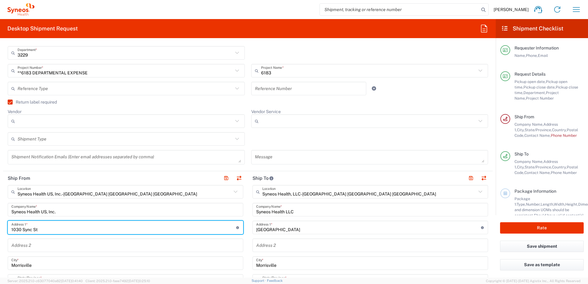
click at [3, 231] on form "Requester Information [PERSON_NAME] Name * [PHONE_NUMBER] Phone * [EMAIL_ADDRES…" at bounding box center [248, 160] width 496 height 235
type input "1870"
type input "[STREET_ADDRESS]"
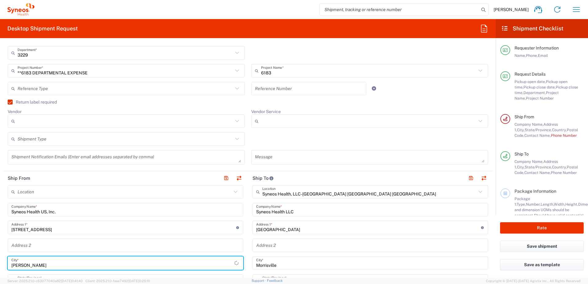
type input "[PERSON_NAME]"
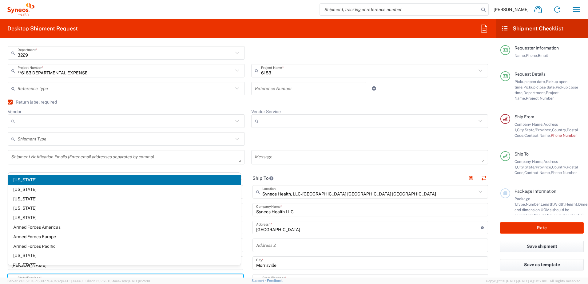
scroll to position [163, 0]
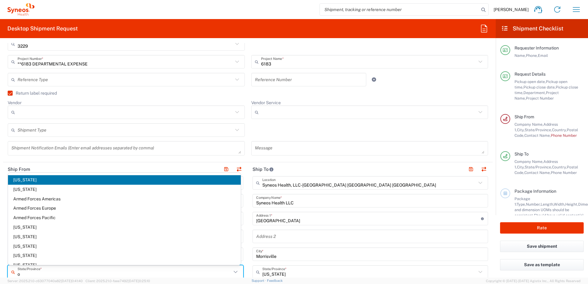
type input "ok"
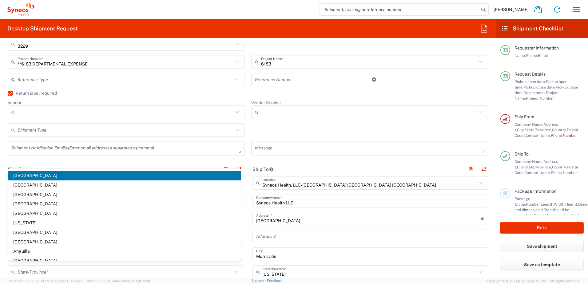
scroll to position [293, 0]
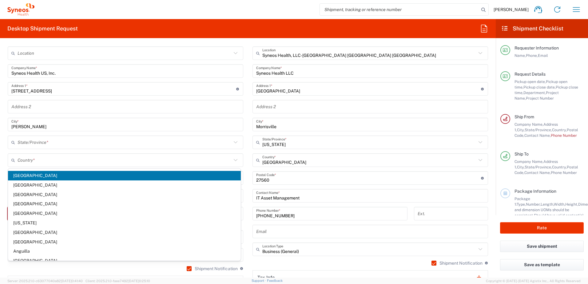
click at [36, 170] on div "[GEOGRAPHIC_DATA] [GEOGRAPHIC_DATA] [GEOGRAPHIC_DATA] [GEOGRAPHIC_DATA] [GEOGRA…" at bounding box center [124, 215] width 233 height 92
click at [31, 177] on span "[GEOGRAPHIC_DATA]" at bounding box center [124, 176] width 233 height 10
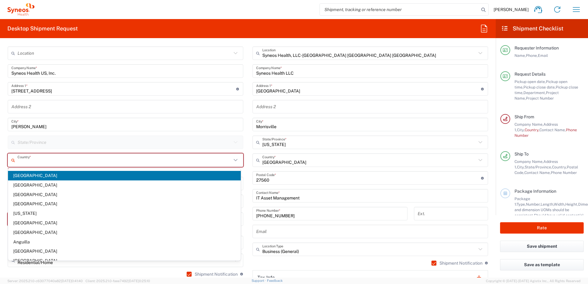
click at [37, 160] on input "text" at bounding box center [125, 160] width 214 height 11
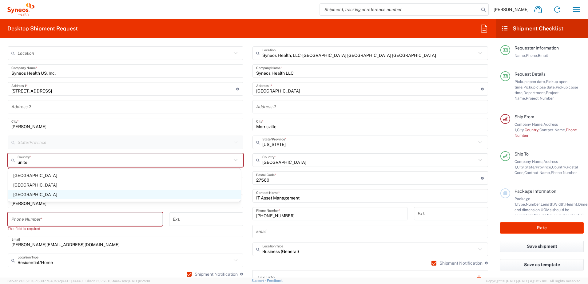
click at [14, 195] on span "[GEOGRAPHIC_DATA]" at bounding box center [124, 195] width 233 height 10
type input "[GEOGRAPHIC_DATA]"
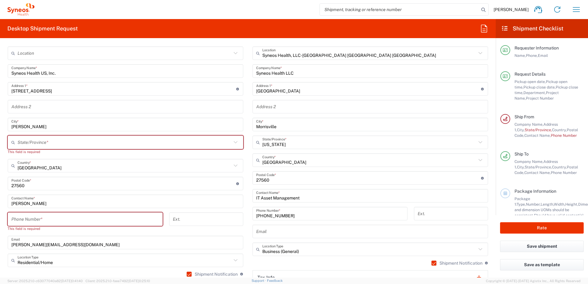
click at [47, 222] on input "tel" at bounding box center [85, 219] width 148 height 11
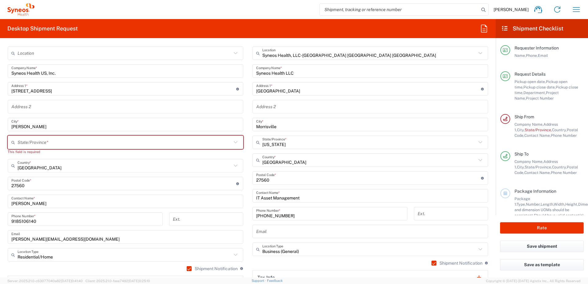
click at [137, 207] on div "[PERSON_NAME] Contact Name *" at bounding box center [126, 202] width 236 height 14
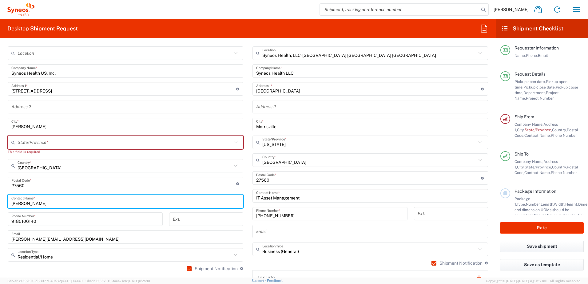
drag, startPoint x: 18, startPoint y: 222, endPoint x: 20, endPoint y: 227, distance: 5.7
click at [18, 222] on input "9185106140" at bounding box center [85, 219] width 148 height 11
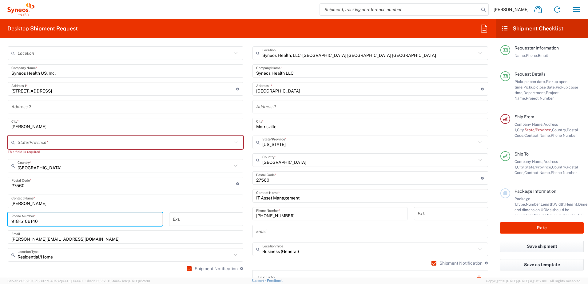
drag, startPoint x: 27, startPoint y: 222, endPoint x: 39, endPoint y: 231, distance: 14.9
click at [27, 222] on input "918-5106140" at bounding box center [85, 219] width 148 height 11
click at [131, 222] on input "[PHONE_NUMBER]" at bounding box center [85, 219] width 148 height 11
type input "[PHONE_NUMBER]"
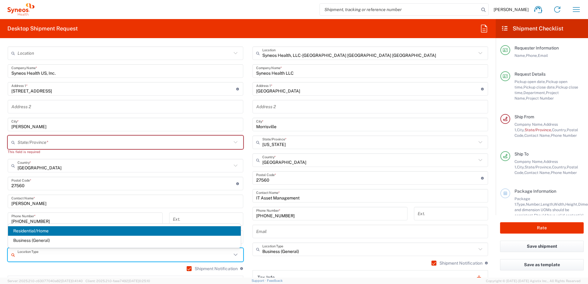
drag, startPoint x: 104, startPoint y: 254, endPoint x: 111, endPoint y: 249, distance: 8.5
click at [104, 253] on input "text" at bounding box center [125, 255] width 214 height 11
click at [272, 265] on div "Shipment Notification If checked, a shipment notification email will be sent to…" at bounding box center [371, 266] width 236 height 10
type input "Residential/Home"
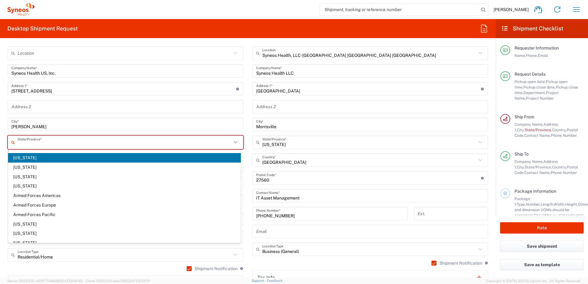
click at [46, 145] on input "text" at bounding box center [125, 142] width 214 height 11
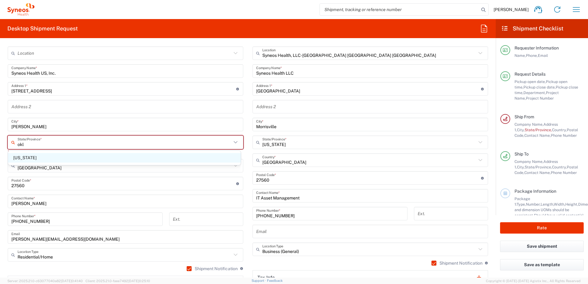
click at [22, 159] on span "[US_STATE]" at bounding box center [124, 158] width 233 height 10
type input "[US_STATE]"
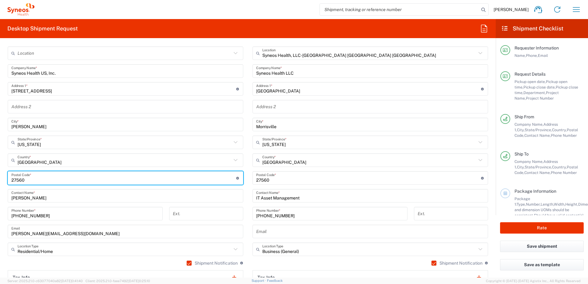
drag, startPoint x: 28, startPoint y: 180, endPoint x: 3, endPoint y: 180, distance: 24.6
click at [3, 180] on main "Location [PERSON_NAME] LLC-[GEOGRAPHIC_DATA] [GEOGRAPHIC_DATA] [GEOGRAPHIC_DATA…" at bounding box center [125, 175] width 245 height 258
type input "73012"
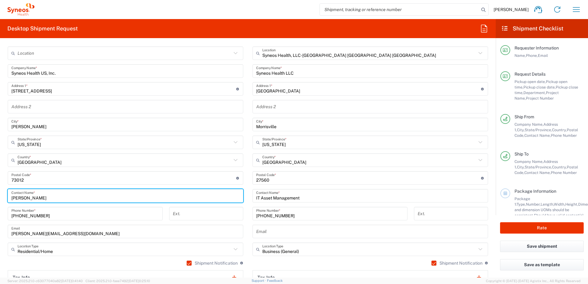
click at [126, 222] on div "[PHONE_NUMBER] Phone Number *" at bounding box center [86, 216] width 162 height 18
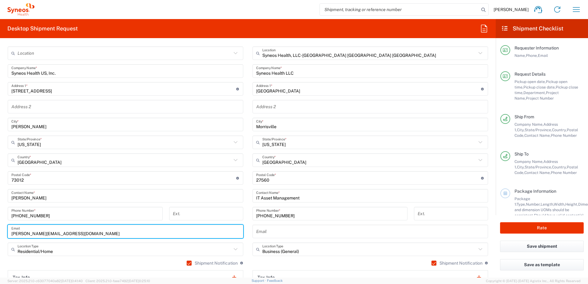
drag, startPoint x: 90, startPoint y: 234, endPoint x: 11, endPoint y: 218, distance: 80.4
click at [0, 220] on html "[PERSON_NAME] Home Shipment estimator Shipment tracking Desktop shipment reques…" at bounding box center [294, 142] width 588 height 284
type input "[EMAIL_ADDRESS][DOMAIN_NAME]"
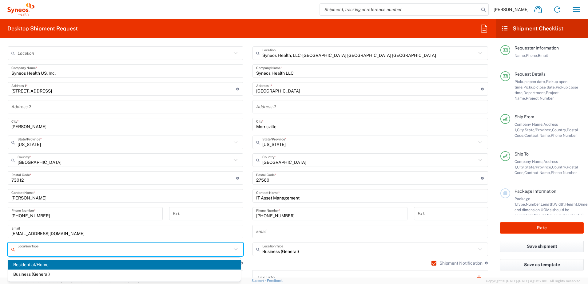
drag, startPoint x: 146, startPoint y: 251, endPoint x: 154, endPoint y: 232, distance: 20.9
click at [146, 251] on input "text" at bounding box center [125, 249] width 214 height 11
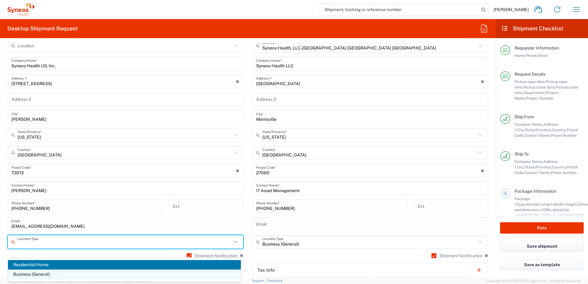
scroll to position [323, 0]
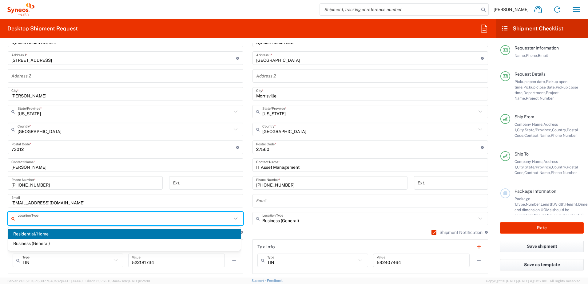
click at [37, 236] on span "Residential/Home" at bounding box center [124, 235] width 233 height 10
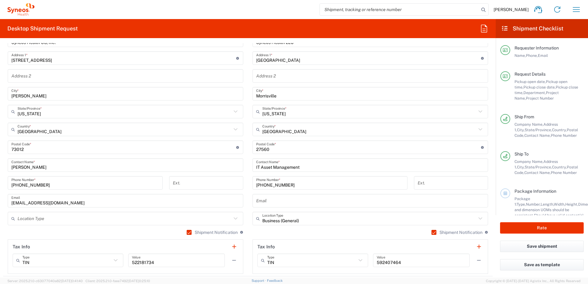
click at [234, 219] on icon at bounding box center [236, 219] width 8 height 8
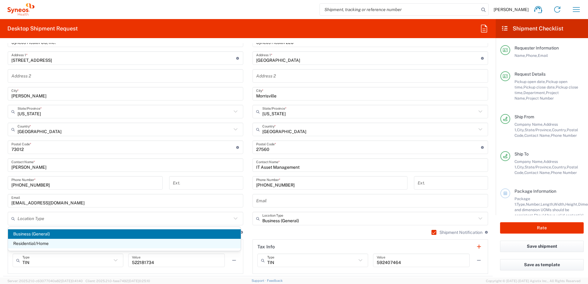
click at [27, 242] on span "Residential/Home" at bounding box center [124, 244] width 233 height 10
type input "Residential/Home"
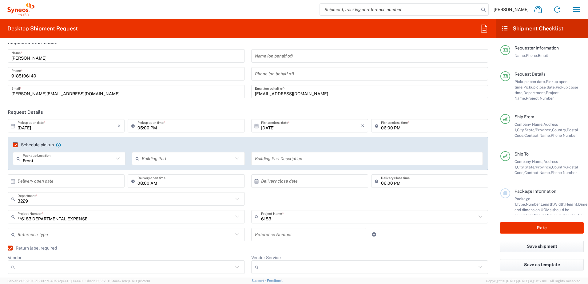
scroll to position [0, 0]
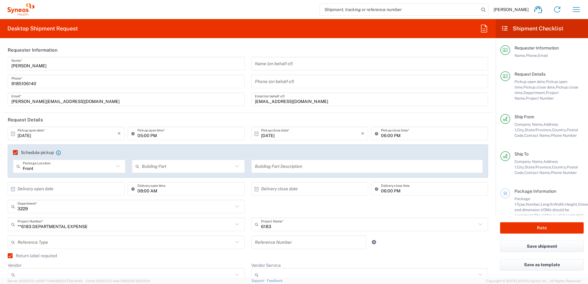
click at [14, 189] on icon at bounding box center [13, 189] width 6 height 6
click at [85, 236] on span "17" at bounding box center [84, 236] width 9 height 9
type input "[DATE]"
click at [251, 190] on div "× Delivery close date" at bounding box center [309, 189] width 117 height 14
click at [254, 190] on icon at bounding box center [257, 189] width 6 height 6
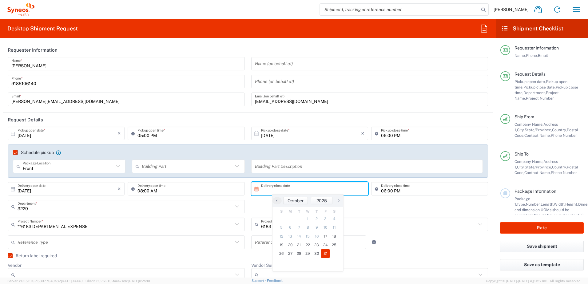
click at [327, 254] on span "31" at bounding box center [325, 253] width 9 height 9
type input "[DATE]"
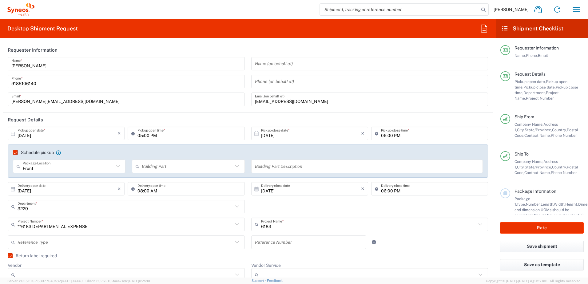
click at [173, 168] on input "text" at bounding box center [187, 166] width 91 height 11
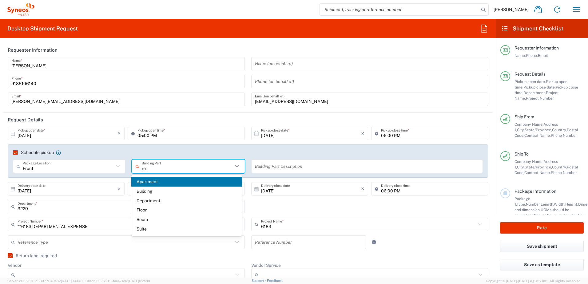
type input "r"
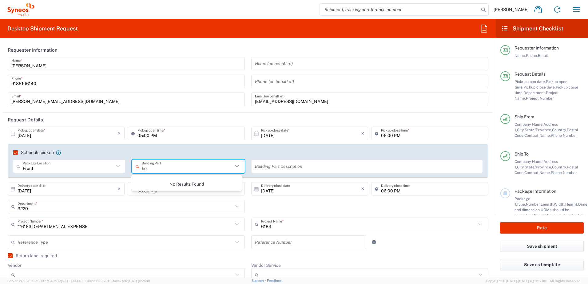
type input "h"
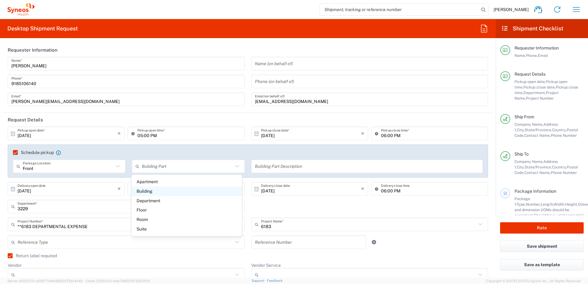
click at [147, 193] on span "Building" at bounding box center [186, 192] width 111 height 10
type input "Building"
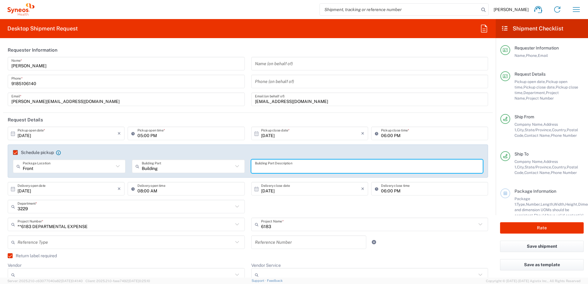
click at [274, 167] on input "text" at bounding box center [367, 166] width 225 height 11
type input "Front of home"
click at [302, 150] on agx-checkbox-control "Schedule pickup When scheduling a pickup please be sure to meet the following c…" at bounding box center [248, 153] width 470 height 6
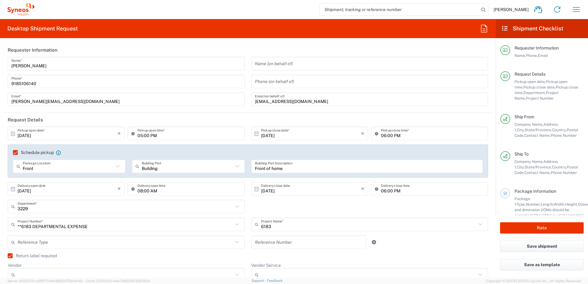
click at [283, 205] on div "3229 Department * 3110 3000 3100 3109 3111 3112 3125 3130 3135 3136 3150 3155 3…" at bounding box center [248, 209] width 487 height 18
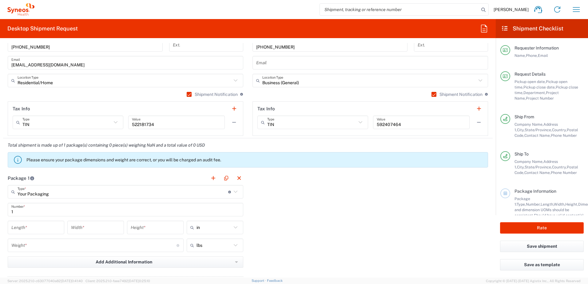
scroll to position [492, 0]
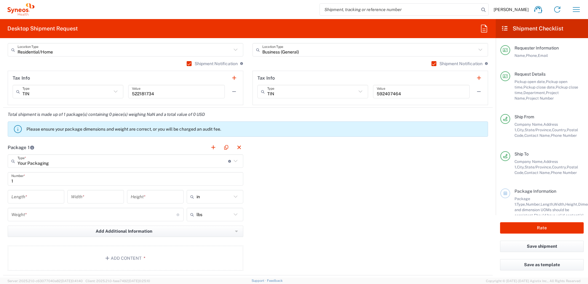
click at [234, 161] on icon at bounding box center [236, 161] width 8 height 8
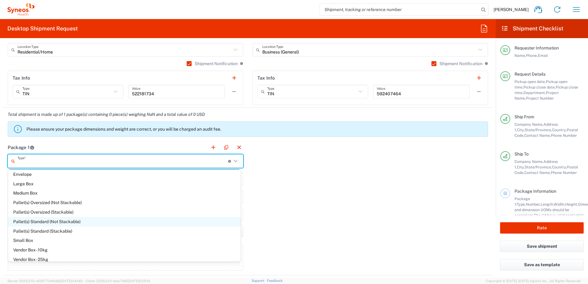
scroll to position [17, 0]
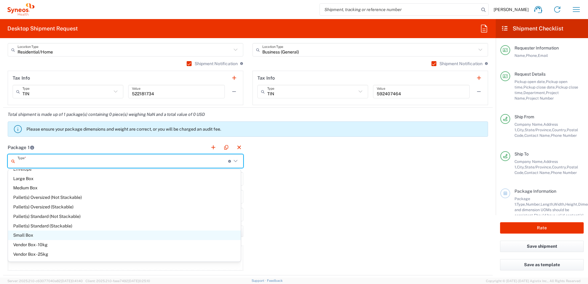
click at [30, 236] on span "Small Box" at bounding box center [124, 236] width 233 height 10
type input "Small Box"
type input "12.25"
type input "11"
type input "1.5"
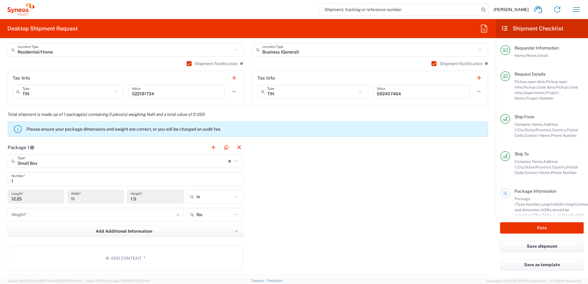
click at [234, 161] on icon at bounding box center [236, 161] width 4 height 2
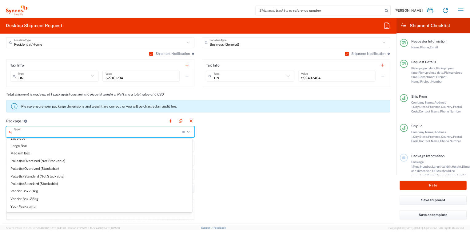
scroll to position [2, 0]
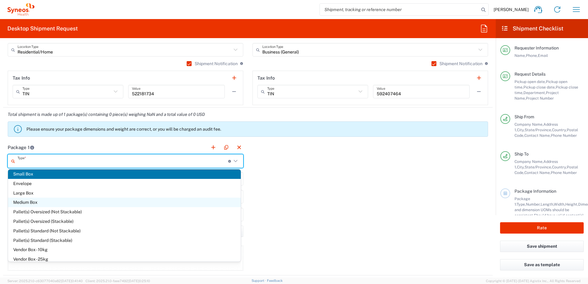
click at [23, 201] on span "Medium Box" at bounding box center [124, 203] width 233 height 10
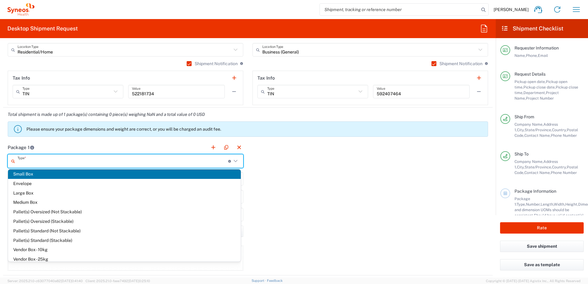
type input "Medium Box"
type input "13"
type input "11.5"
type input "2.5"
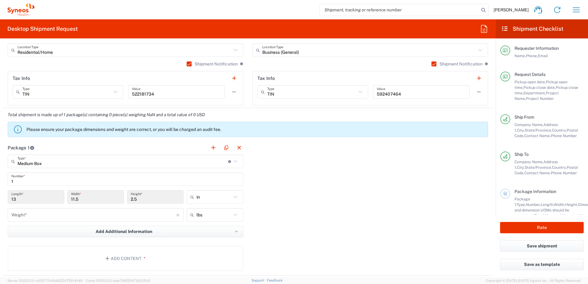
scroll to position [492, 0]
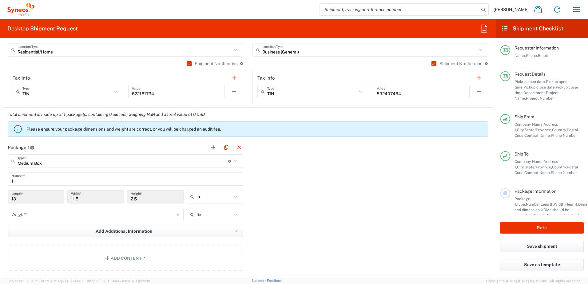
click at [111, 216] on input "number" at bounding box center [93, 215] width 165 height 11
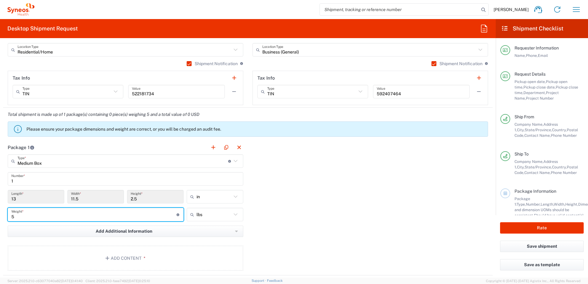
type input "5"
click at [313, 210] on div "Package 1 Medium Box Type * Material used to package goods Small Box Envelope L…" at bounding box center [248, 208] width 490 height 135
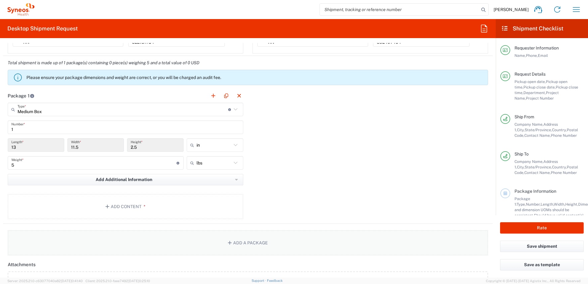
scroll to position [554, 0]
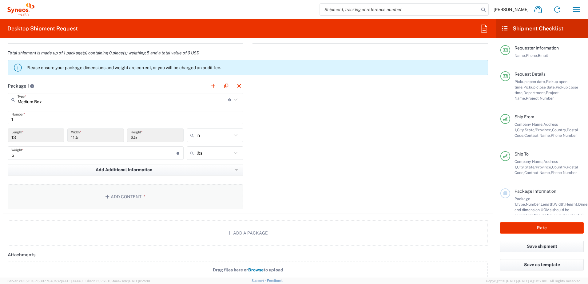
click at [107, 197] on icon "button" at bounding box center [109, 197] width 6 height 4
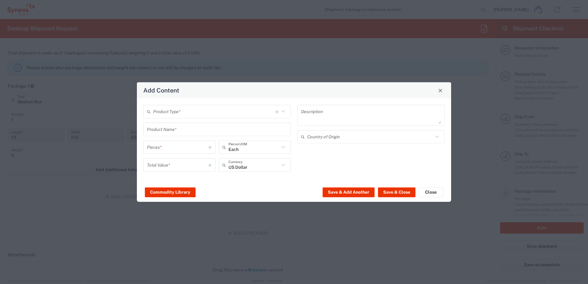
click at [286, 110] on icon at bounding box center [283, 112] width 8 height 8
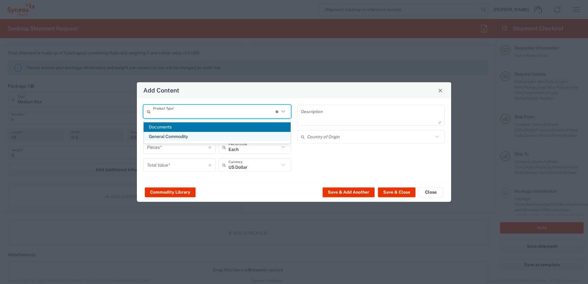
click at [174, 137] on span "General Commodity" at bounding box center [217, 137] width 147 height 10
type input "General Commodity"
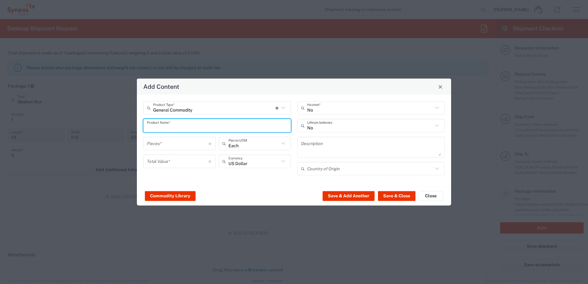
click at [192, 128] on input "text" at bounding box center [217, 125] width 140 height 11
type input "Laptop"
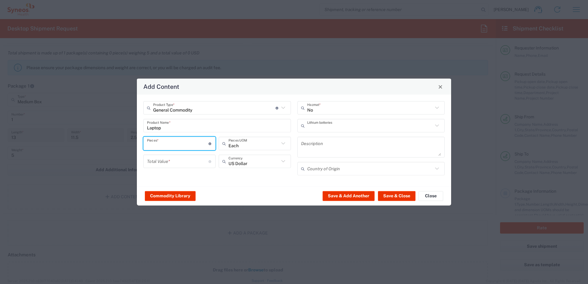
click at [365, 129] on input "text" at bounding box center [370, 125] width 126 height 11
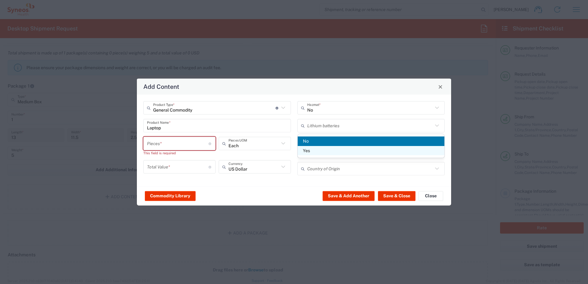
click at [309, 153] on span "Yes" at bounding box center [371, 151] width 147 height 10
type input "Yes"
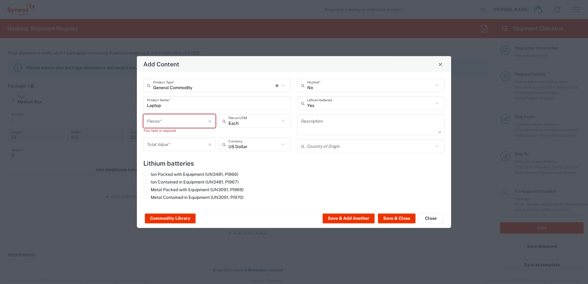
click at [182, 122] on input "number" at bounding box center [178, 121] width 62 height 11
type input "2"
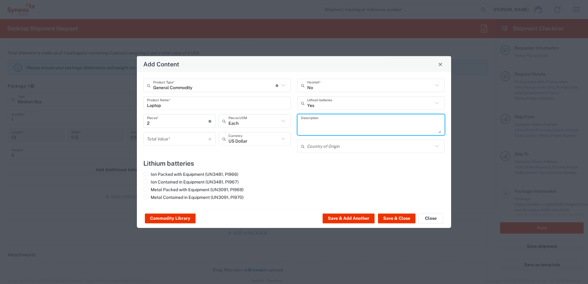
click at [318, 127] on textarea at bounding box center [371, 124] width 140 height 17
type textarea "Laptop and power courd"
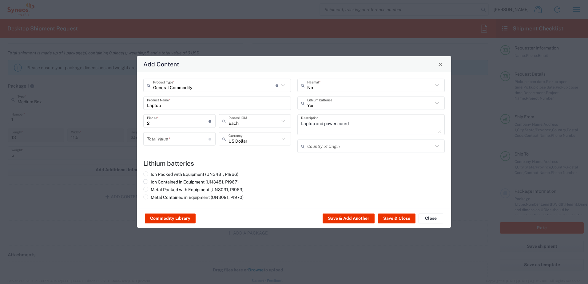
click at [146, 182] on span at bounding box center [145, 181] width 5 height 5
click at [151, 182] on input "Ion Contained in Equipment (UN3481, PI967)" at bounding box center [153, 181] width 4 height 4
radio input "true"
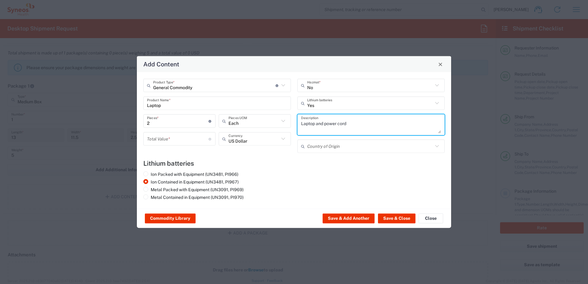
type textarea "Laptop and power cord"
click at [182, 141] on input "number" at bounding box center [178, 139] width 62 height 11
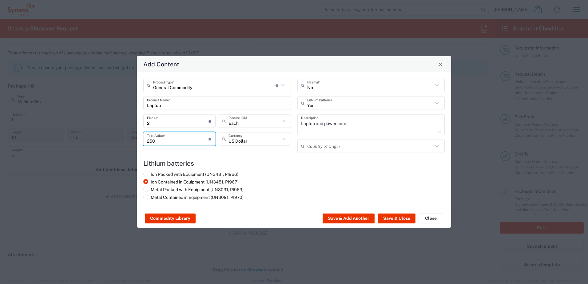
type input "250"
click at [249, 161] on h4 "Lithium batteries" at bounding box center [293, 164] width 301 height 8
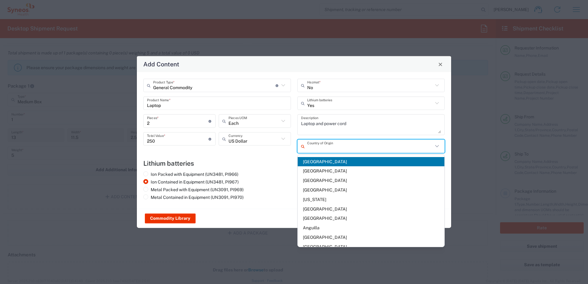
click at [326, 150] on input "text" at bounding box center [370, 146] width 126 height 11
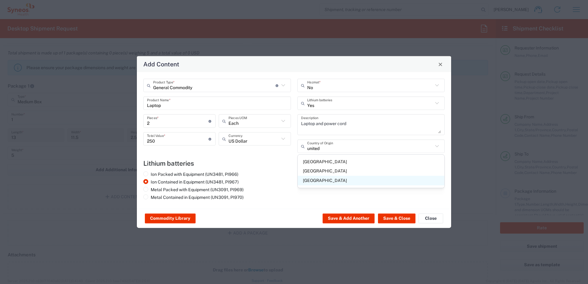
click at [324, 180] on span "[GEOGRAPHIC_DATA]" at bounding box center [371, 181] width 147 height 10
type input "[GEOGRAPHIC_DATA]"
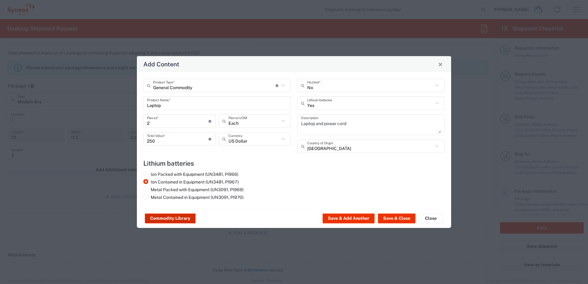
click at [174, 219] on button "Commodity Library" at bounding box center [170, 219] width 51 height 10
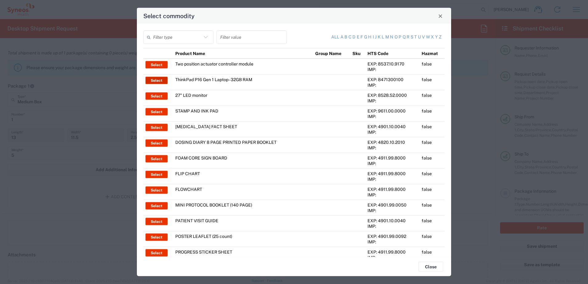
click at [160, 80] on button "Select" at bounding box center [157, 80] width 22 height 7
type input "ThinkPad P16 Gen 1 Laptop - 32GB RAM"
type input "1"
type textarea "16" - Intel Core i9 12950HX - vPro Enterprise - 32 GB RAM - 512 GB SSD"
type input "[GEOGRAPHIC_DATA]"
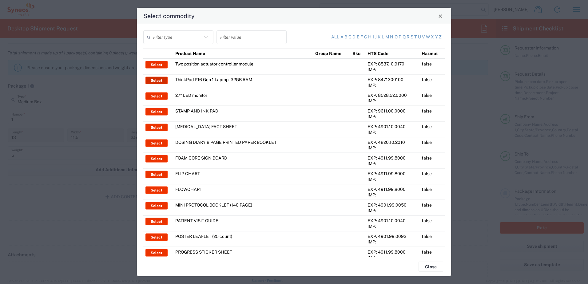
type input "Yes"
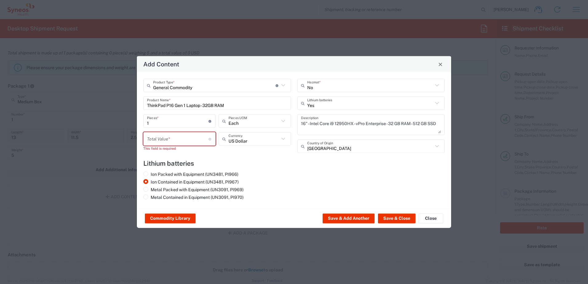
click at [438, 145] on icon at bounding box center [437, 146] width 8 height 8
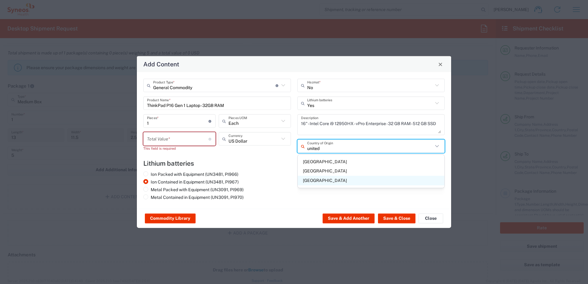
click at [325, 179] on span "[GEOGRAPHIC_DATA]" at bounding box center [371, 181] width 147 height 10
type input "[GEOGRAPHIC_DATA]"
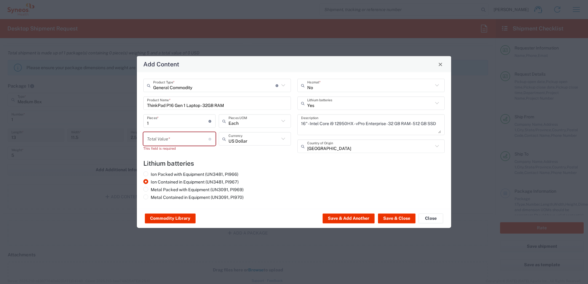
click at [309, 180] on div "Ion Packed with Equipment (UN3481, PI966) Ion Contained in Equipment (UN3481, P…" at bounding box center [294, 187] width 308 height 31
click at [180, 139] on input "number" at bounding box center [178, 139] width 62 height 11
type input "250"
click at [254, 171] on agx-lithium-batteries-content "Lithium batteries Ion Packed with Equipment (UN3481, PI966) Ion Contained in Eq…" at bounding box center [293, 181] width 301 height 43
click at [178, 218] on button "Commodity Library" at bounding box center [170, 219] width 51 height 10
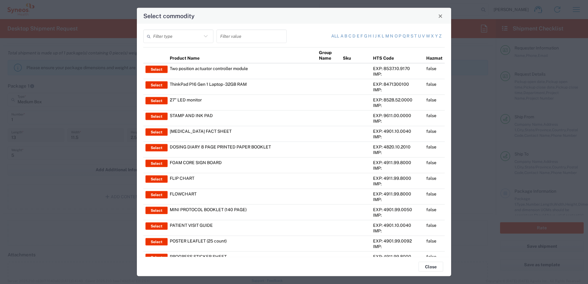
scroll to position [0, 0]
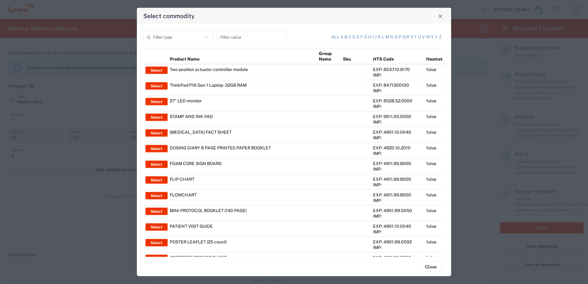
click at [204, 39] on icon at bounding box center [206, 37] width 8 height 8
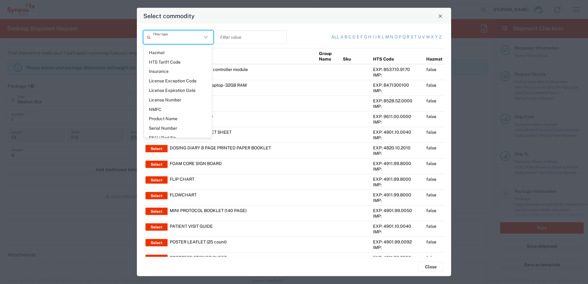
scroll to position [83, 0]
click at [176, 111] on span "Product Name" at bounding box center [178, 112] width 68 height 10
type input "Product Name"
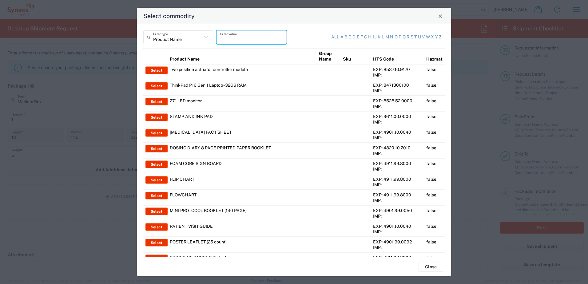
click at [222, 37] on input "text" at bounding box center [251, 37] width 63 height 11
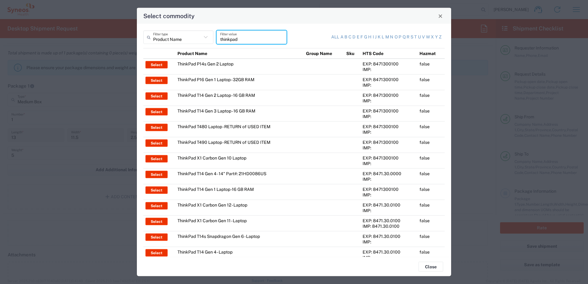
type input "thinkpad"
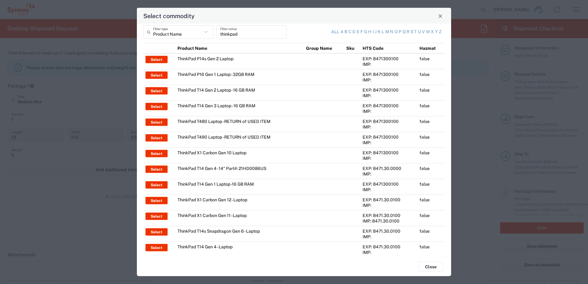
scroll to position [0, 0]
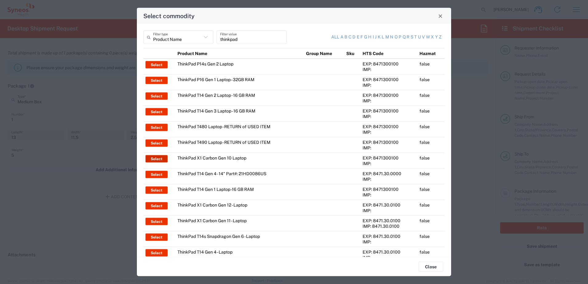
click at [155, 157] on button "Select" at bounding box center [157, 158] width 22 height 7
type input "ThinkPad X1 Carbon Gen 10 Laptop"
type textarea "Intel Core i7-1265U vProÂ® Processor - 14"- 16 GB RAM - 512 GB SSD"
type input "[GEOGRAPHIC_DATA]"
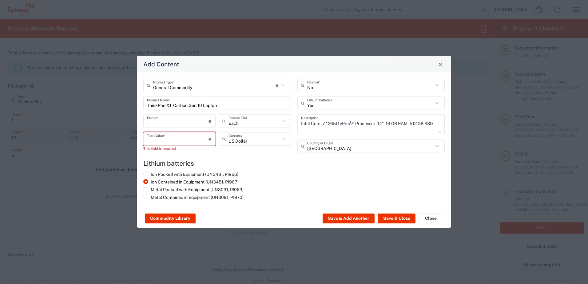
click at [177, 140] on input "number" at bounding box center [178, 139] width 62 height 11
type input "250"
click at [286, 169] on agx-lithium-batteries-content "Lithium batteries Ion Packed with Equipment (UN3481, PI966) Ion Contained in Eq…" at bounding box center [293, 181] width 301 height 43
click at [438, 147] on icon at bounding box center [437, 146] width 8 height 8
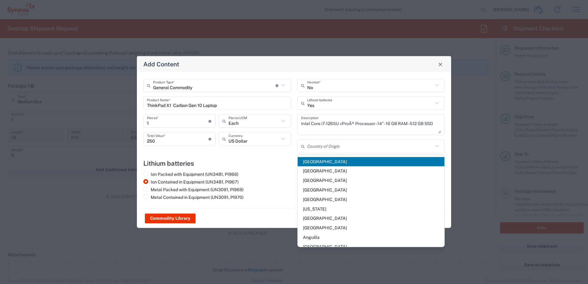
click at [278, 170] on agx-lithium-batteries-content "Lithium batteries Ion Packed with Equipment (UN3481, PI966) Ion Contained in Eq…" at bounding box center [293, 181] width 301 height 43
type input "[GEOGRAPHIC_DATA]"
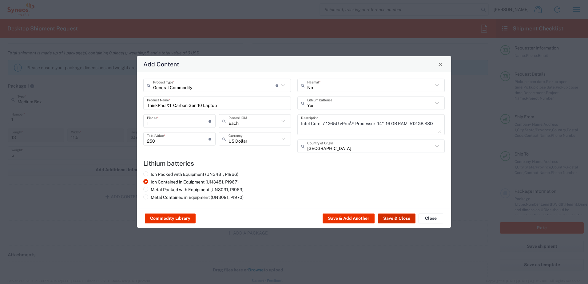
click at [393, 219] on button "Save & Close" at bounding box center [397, 219] width 38 height 10
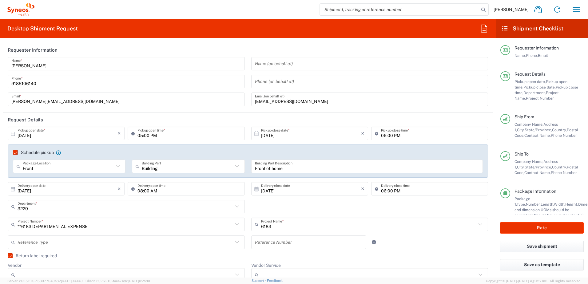
scroll to position [31, 0]
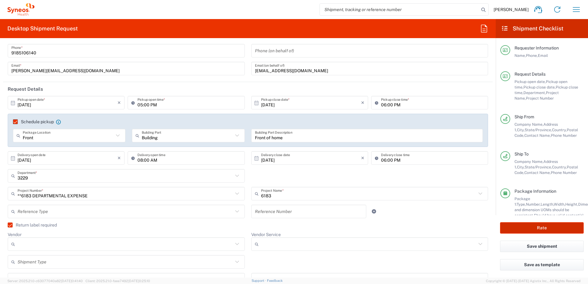
click at [532, 228] on button "Rate" at bounding box center [542, 227] width 84 height 11
type input "**6183 DEPARTMENTAL EXPENSE"
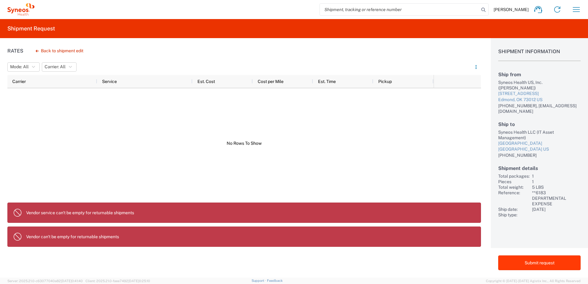
click at [547, 265] on button "Submit request" at bounding box center [539, 263] width 82 height 15
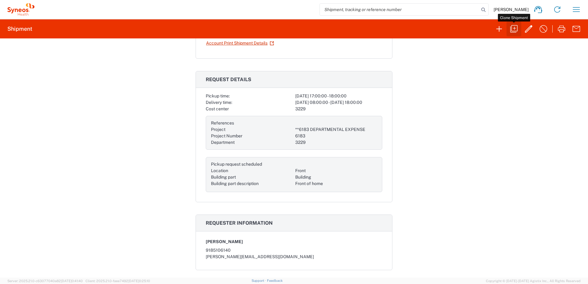
scroll to position [31, 0]
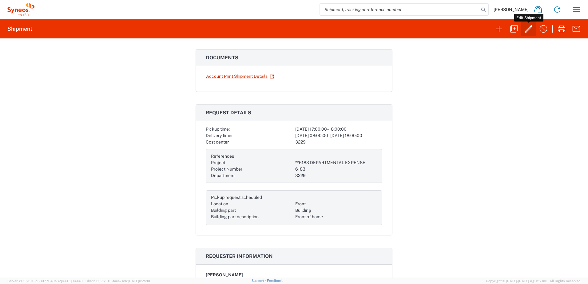
click at [530, 27] on icon "button" at bounding box center [528, 28] width 7 height 7
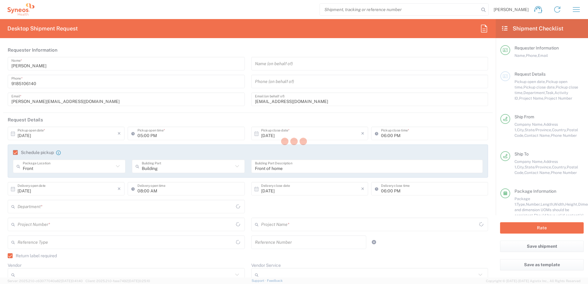
type input "[US_STATE]"
type input "[GEOGRAPHIC_DATA]"
type input "Business (General)"
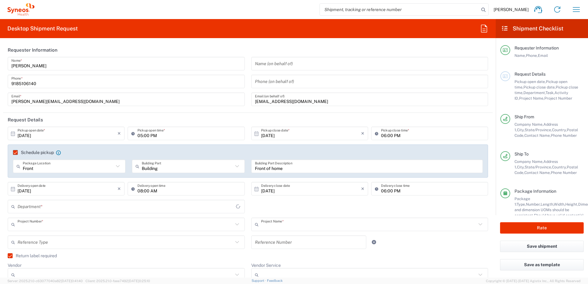
type input "**6183 DEPARTMENTAL EXPENSE"
type input "6183"
type input "[US_STATE]"
type input "[GEOGRAPHIC_DATA]"
type input "Residential/Home"
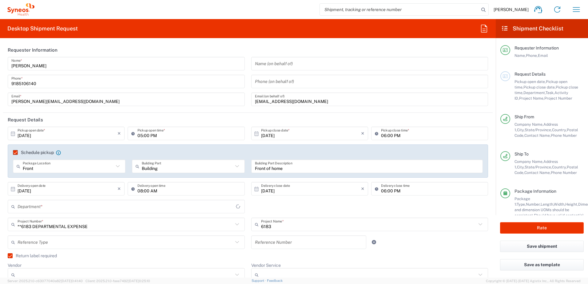
type input "Medium Box"
type input "3229"
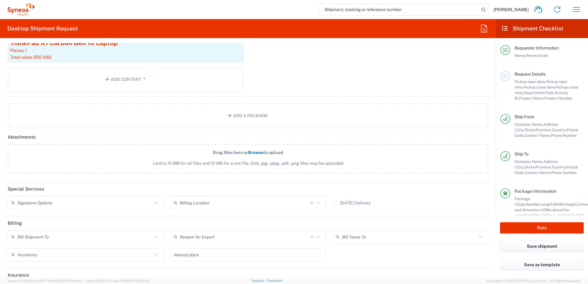
scroll to position [738, 0]
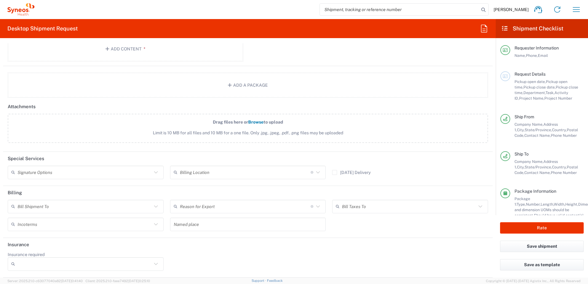
click at [154, 207] on icon at bounding box center [156, 207] width 4 height 2
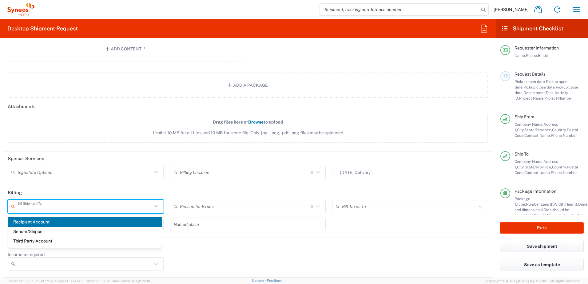
click at [27, 223] on span "Recipient Account" at bounding box center [85, 223] width 154 height 10
type input "Recipient Account"
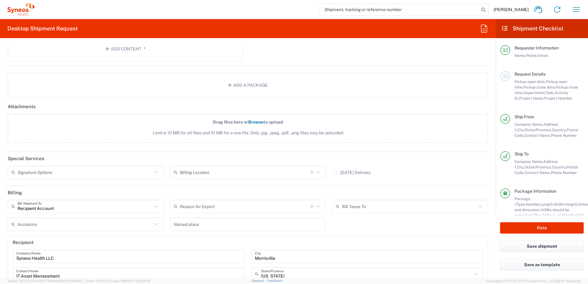
click at [319, 206] on div "Reason for Export" at bounding box center [248, 207] width 156 height 14
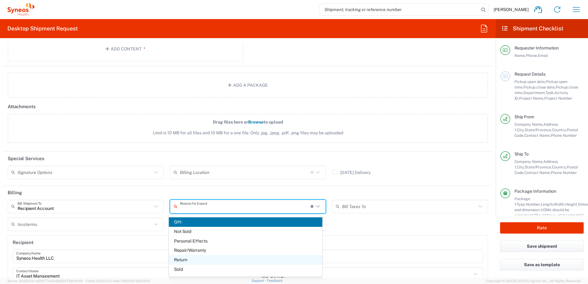
click at [176, 261] on span "Return" at bounding box center [246, 260] width 154 height 10
type input "Return"
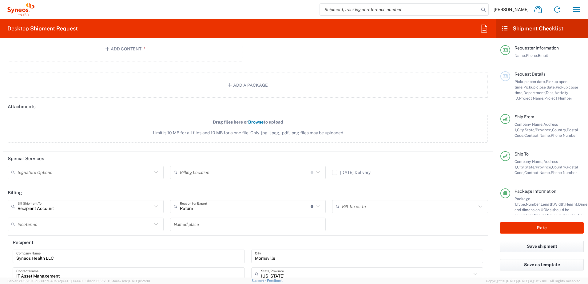
click at [375, 209] on input "text" at bounding box center [409, 206] width 134 height 11
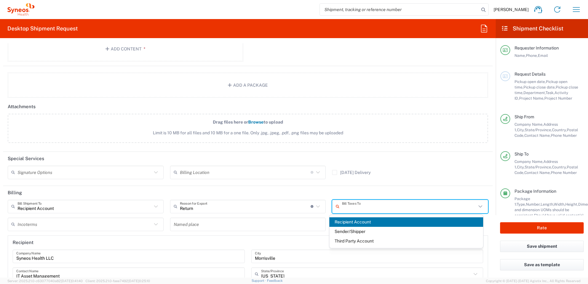
click at [360, 224] on span "Recipient Account" at bounding box center [406, 223] width 154 height 10
type input "Recipient Account"
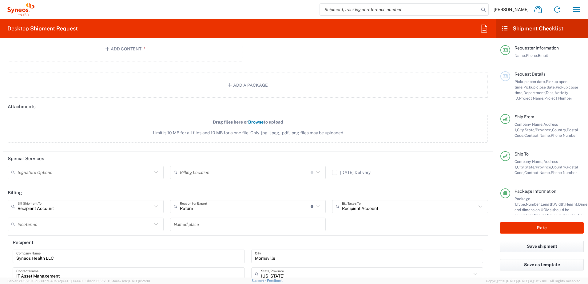
click at [82, 226] on input "text" at bounding box center [85, 224] width 134 height 11
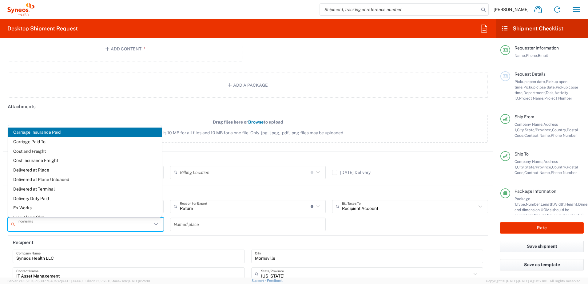
drag, startPoint x: 238, startPoint y: 186, endPoint x: 312, endPoint y: 150, distance: 82.0
click at [239, 186] on header "Billing" at bounding box center [248, 193] width 490 height 14
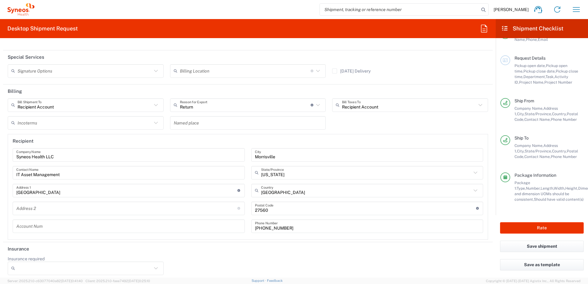
scroll to position [844, 0]
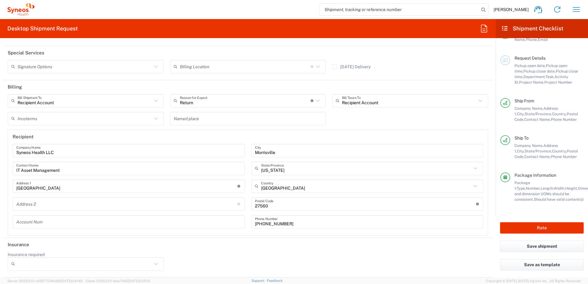
click at [154, 265] on icon at bounding box center [156, 264] width 8 height 8
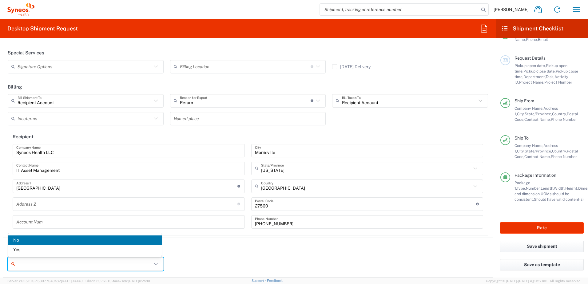
click at [154, 264] on icon at bounding box center [156, 264] width 4 height 2
click at [16, 239] on span "No" at bounding box center [85, 241] width 154 height 10
type input "No"
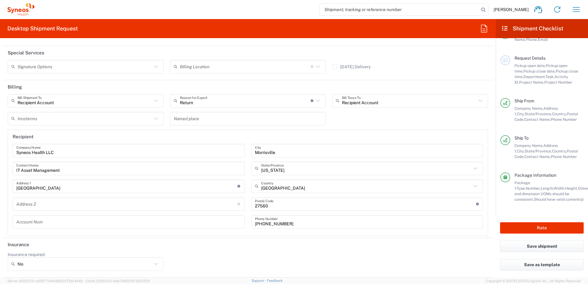
drag, startPoint x: 233, startPoint y: 249, endPoint x: 246, endPoint y: 250, distance: 13.3
click at [241, 248] on header "Insurance" at bounding box center [248, 245] width 490 height 14
click at [544, 249] on button "Save shipment" at bounding box center [542, 246] width 84 height 11
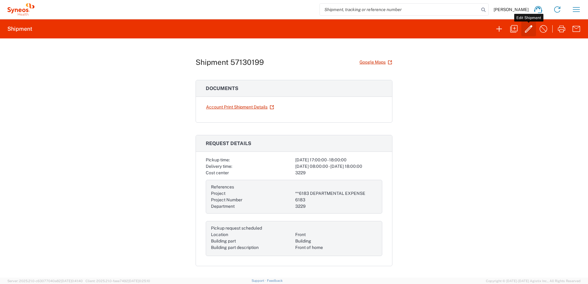
click at [526, 30] on icon "button" at bounding box center [529, 29] width 10 height 10
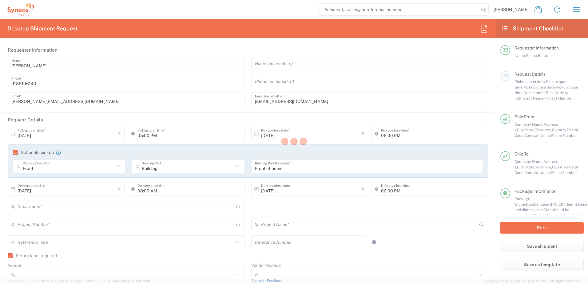
type input "3229"
type input "**6183 DEPARTMENTAL EXPENSE"
type input "6183"
type input "[US_STATE]"
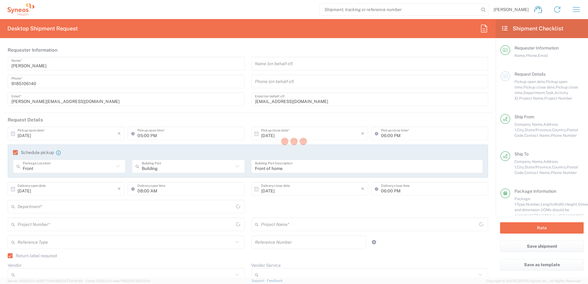
type input "Medium Box"
type input "[US_STATE]"
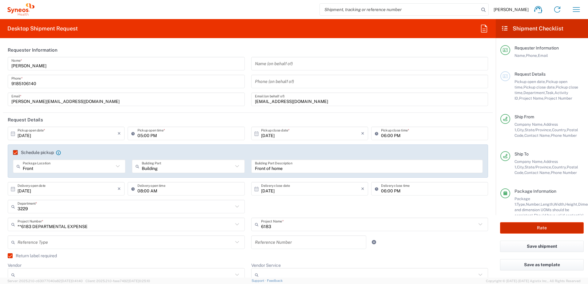
click at [536, 227] on button "Rate" at bounding box center [542, 227] width 84 height 11
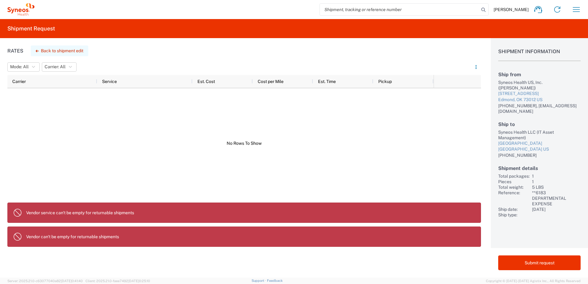
click at [71, 50] on button "Back to shipment edit" at bounding box center [60, 51] width 58 height 11
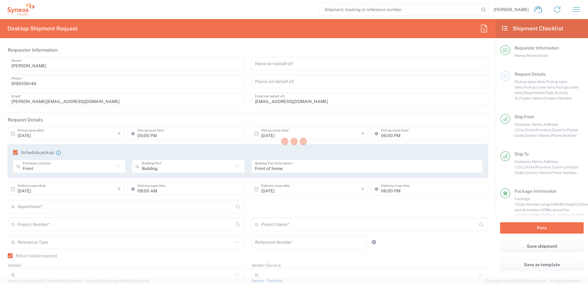
type input "3229"
type input "**6183 DEPARTMENTAL EXPENSE"
type input "6183"
type input "[US_STATE]"
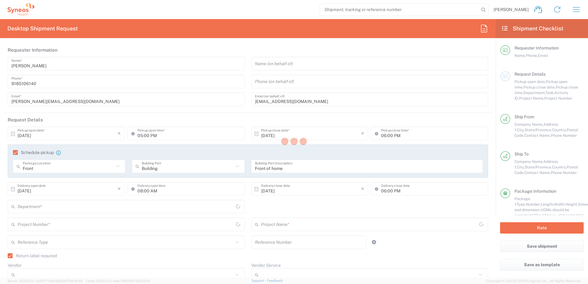
type input "Medium Box"
type input "[US_STATE]"
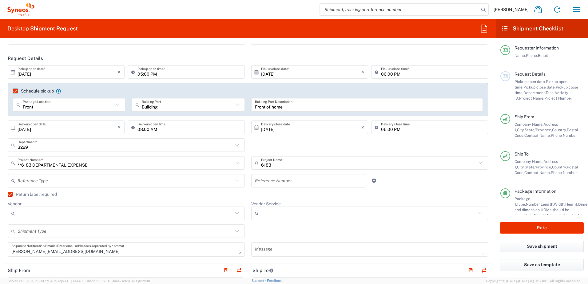
scroll to position [92, 0]
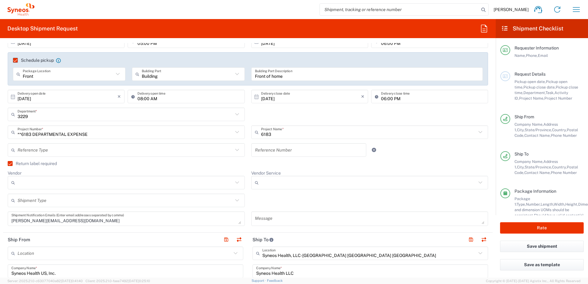
click at [235, 182] on icon at bounding box center [237, 183] width 8 height 8
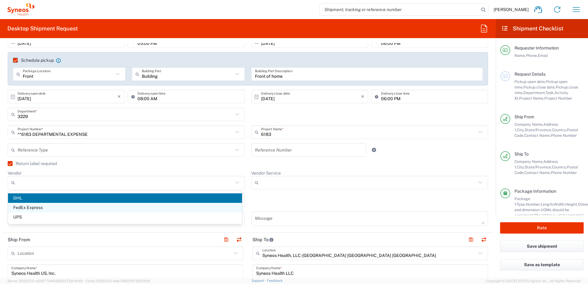
click at [37, 208] on span "FedEx Express" at bounding box center [125, 208] width 234 height 10
type input "FedEx Express"
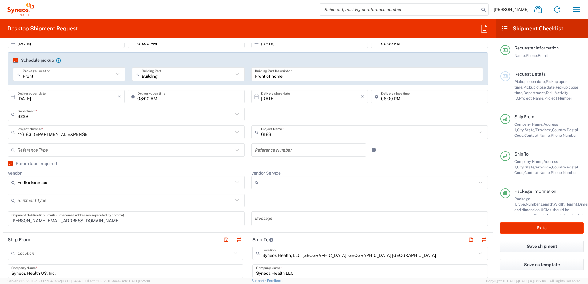
click at [373, 184] on input "Vendor Service" at bounding box center [369, 183] width 216 height 10
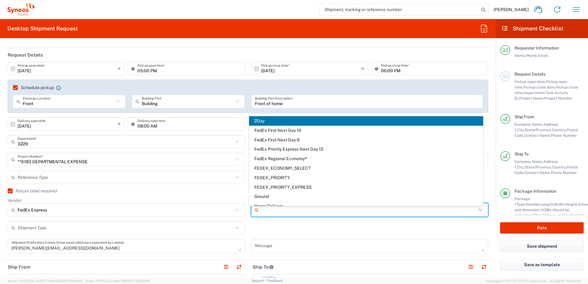
scroll to position [62, 0]
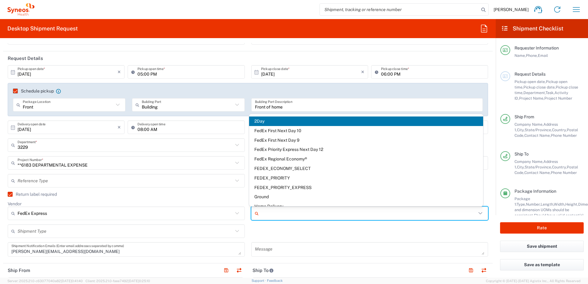
click at [78, 211] on input "FedEx Express" at bounding box center [126, 214] width 216 height 10
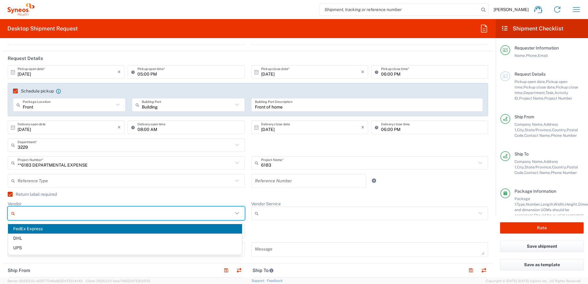
drag, startPoint x: 26, startPoint y: 248, endPoint x: 66, endPoint y: 246, distance: 39.8
click at [26, 248] on span "UPS" at bounding box center [125, 248] width 234 height 10
type input "UPS"
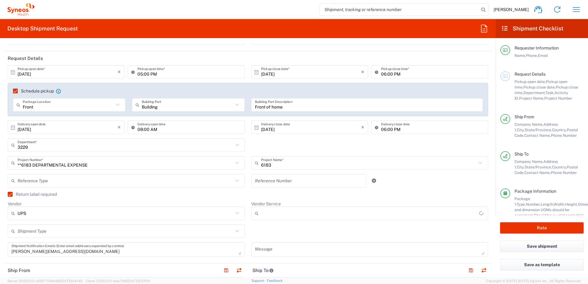
click at [282, 212] on input "Vendor Service" at bounding box center [370, 214] width 218 height 10
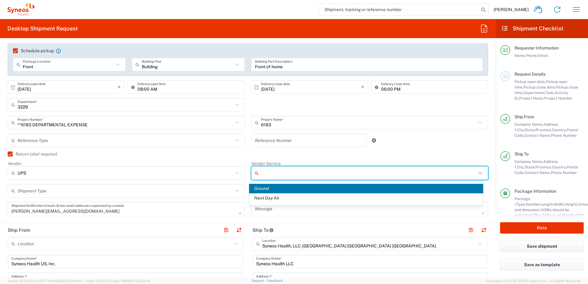
scroll to position [123, 0]
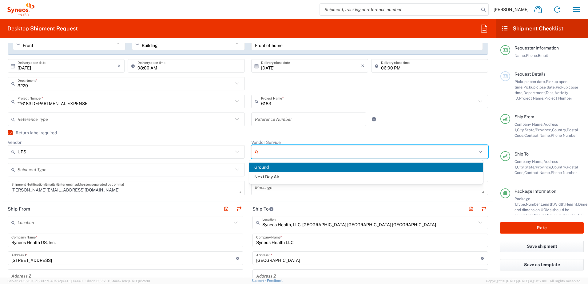
click at [98, 171] on input "text" at bounding box center [126, 170] width 216 height 11
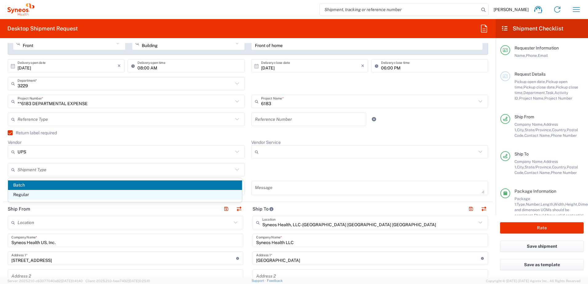
click at [21, 195] on span "Regular" at bounding box center [125, 195] width 234 height 10
type input "Regular"
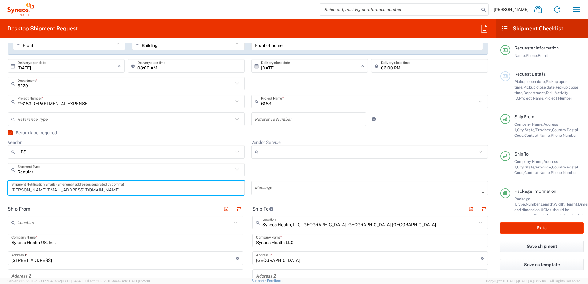
drag, startPoint x: 90, startPoint y: 192, endPoint x: 0, endPoint y: 189, distance: 89.6
click at [1, 190] on form "Requester Information [PERSON_NAME] Name * [PHONE_NUMBER] Phone * [PERSON_NAME]…" at bounding box center [248, 160] width 496 height 235
type textarea "[EMAIL_ADDRESS][DOMAIN_NAME]"
click at [90, 151] on input "UPS" at bounding box center [126, 152] width 216 height 10
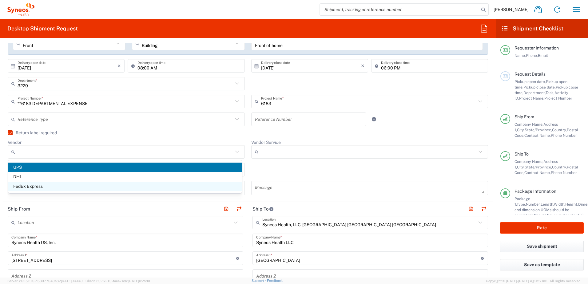
click at [29, 187] on span "FedEx Express" at bounding box center [125, 187] width 234 height 10
type input "FedEx Express"
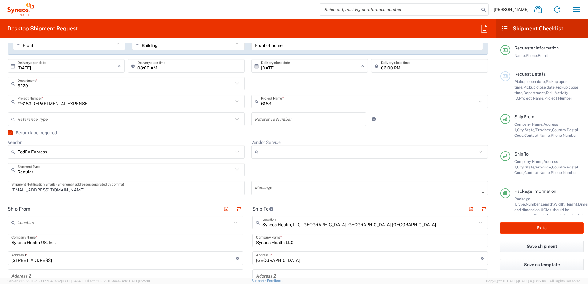
click at [286, 152] on input "Vendor Service" at bounding box center [369, 152] width 216 height 10
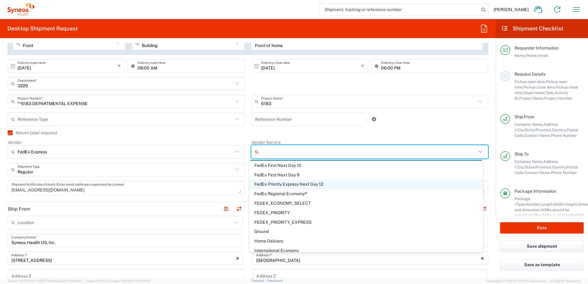
scroll to position [0, 0]
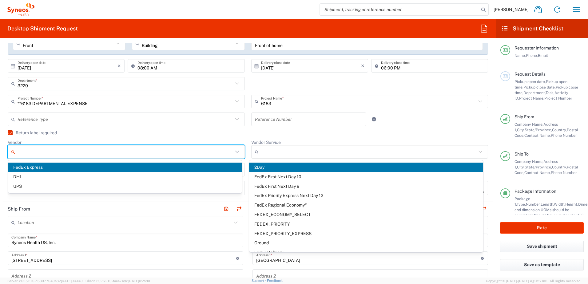
click at [58, 155] on input "Vendor" at bounding box center [126, 152] width 216 height 10
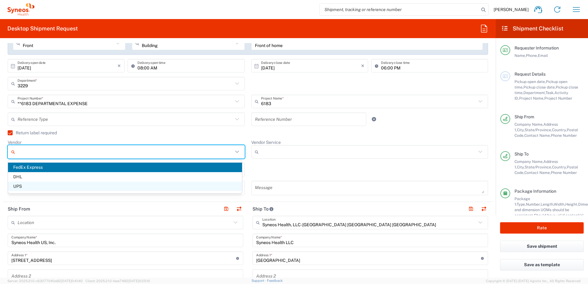
click at [26, 189] on span "UPS" at bounding box center [125, 187] width 234 height 10
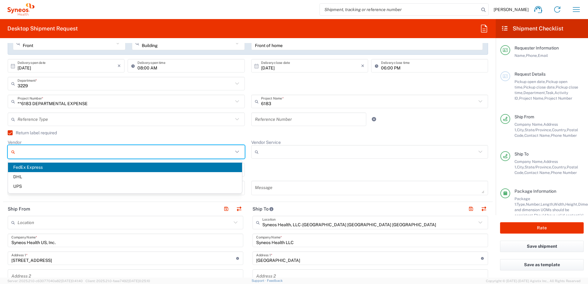
type input "UPS"
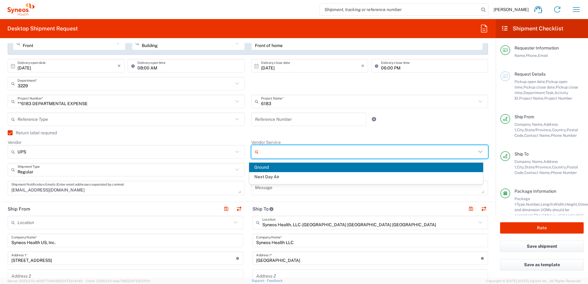
drag, startPoint x: 271, startPoint y: 154, endPoint x: 276, endPoint y: 156, distance: 4.8
click at [272, 154] on input "Vendor Service" at bounding box center [369, 152] width 216 height 10
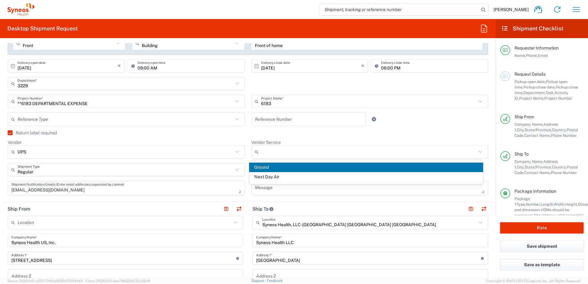
click at [269, 168] on span "Ground" at bounding box center [366, 168] width 234 height 10
type input "Ground"
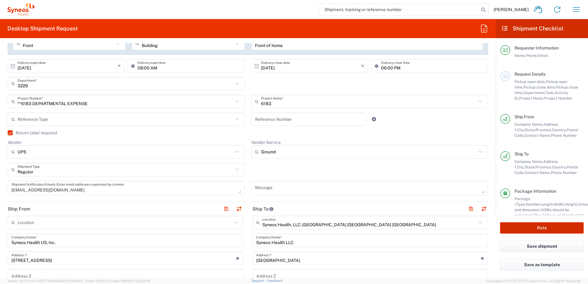
click at [543, 230] on button "Rate" at bounding box center [542, 227] width 84 height 11
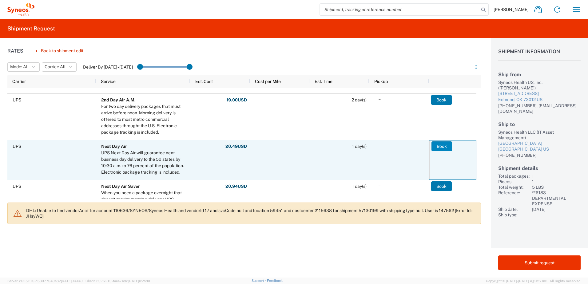
click at [442, 147] on button "Book" at bounding box center [442, 147] width 21 height 10
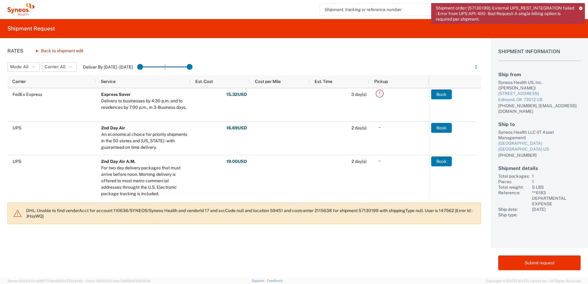
click at [582, 6] on icon at bounding box center [580, 7] width 3 height 3
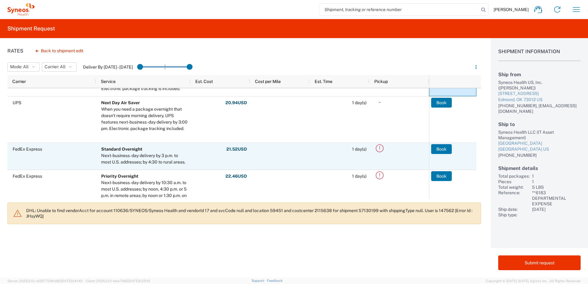
scroll to position [114, 0]
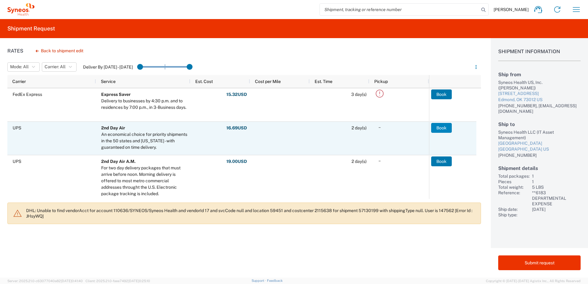
click at [441, 128] on button "Book" at bounding box center [441, 128] width 21 height 10
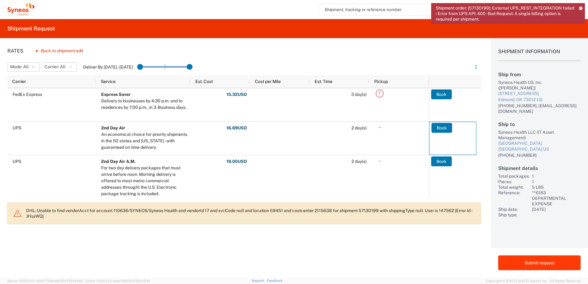
click at [541, 263] on button "Submit request" at bounding box center [539, 263] width 82 height 15
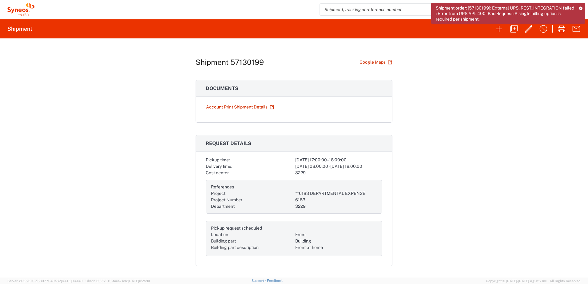
click at [581, 8] on icon at bounding box center [580, 7] width 3 height 3
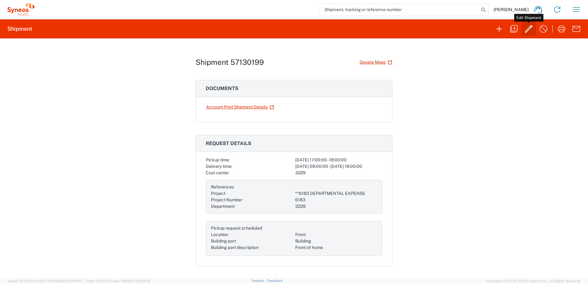
click at [530, 25] on icon "button" at bounding box center [529, 29] width 10 height 10
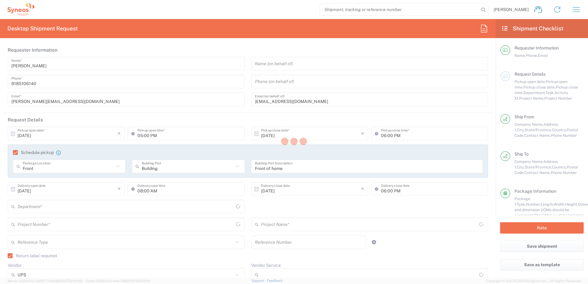
type input "3229"
type input "**6183 DEPARTMENTAL EXPENSE"
type input "6183"
type input "Ground"
type input "[US_STATE]"
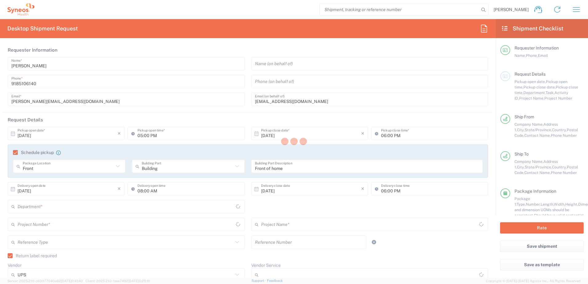
type input "[US_STATE]"
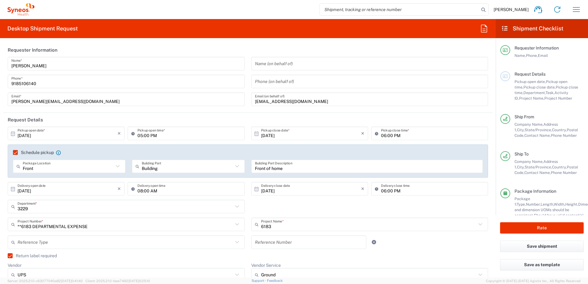
type input "Medium Box"
type input "[US_STATE]"
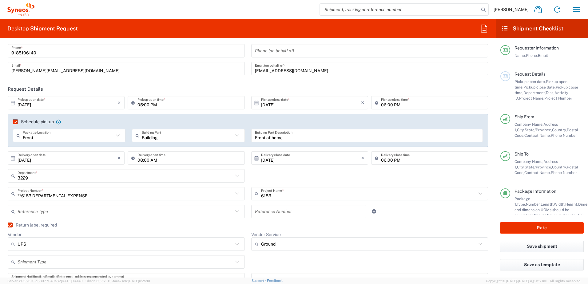
scroll to position [62, 0]
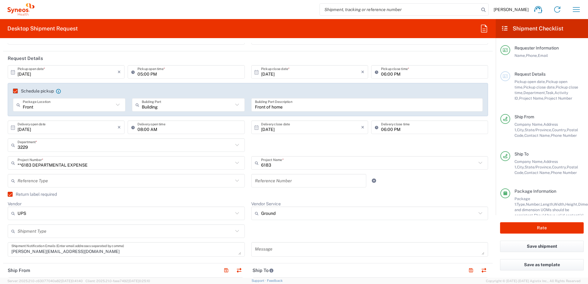
click at [446, 215] on input "Ground" at bounding box center [369, 214] width 216 height 10
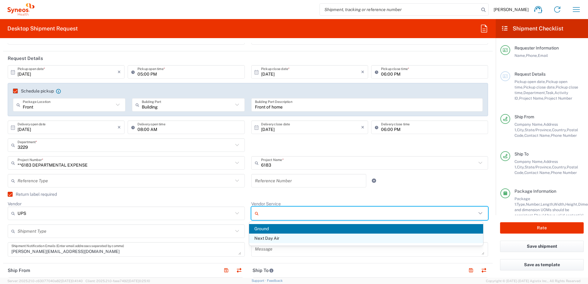
click at [277, 240] on span "Next Day Air" at bounding box center [366, 239] width 234 height 10
type input "Next Day Air"
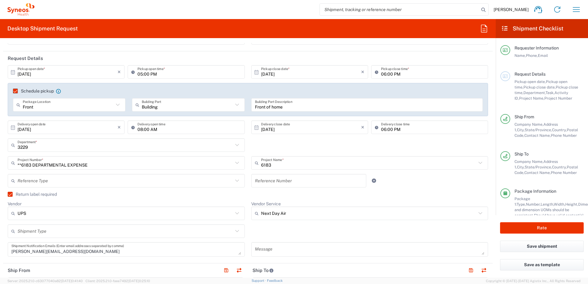
click at [97, 234] on input "text" at bounding box center [126, 231] width 216 height 11
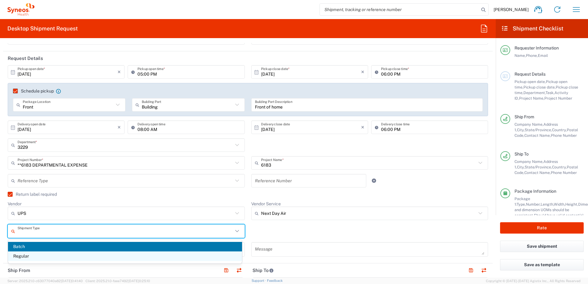
click at [19, 259] on span "Regular" at bounding box center [125, 257] width 234 height 10
type input "Regular"
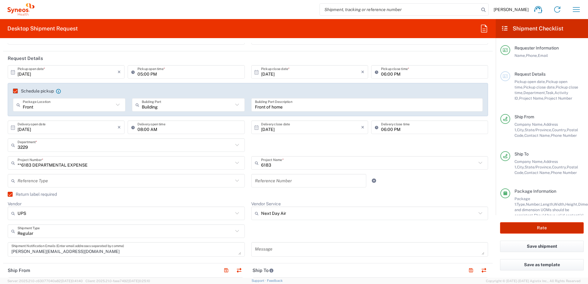
click at [529, 226] on button "Rate" at bounding box center [542, 227] width 84 height 11
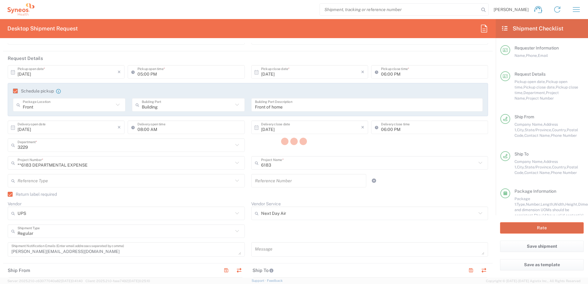
click at [528, 226] on agx-block-ui "[PERSON_NAME] Home Shipment estimator Shipment tracking Desktop shipment reques…" at bounding box center [294, 142] width 588 height 284
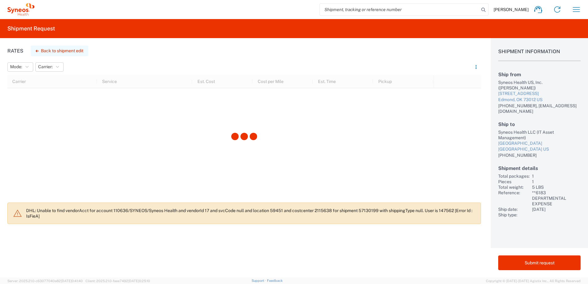
click at [73, 51] on button "Back to shipment edit" at bounding box center [60, 51] width 58 height 11
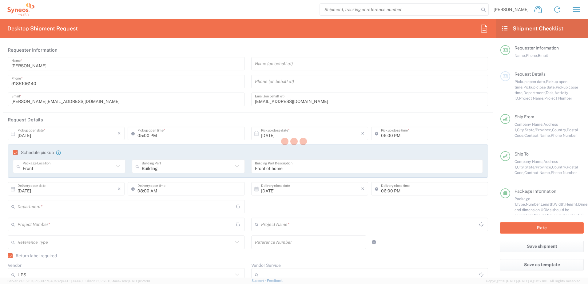
type input "3229"
type input "**6183 DEPARTMENTAL EXPENSE"
type input "6183"
type input "Next Day Air"
type input "[US_STATE]"
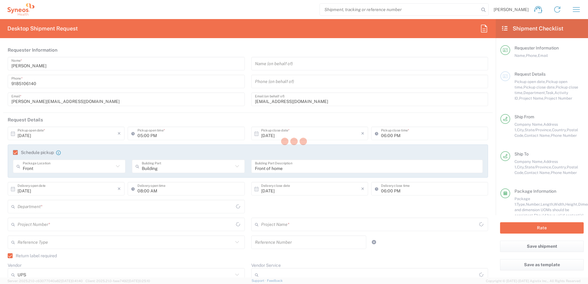
type input "[US_STATE]"
type input "Medium Box"
type input "[US_STATE]"
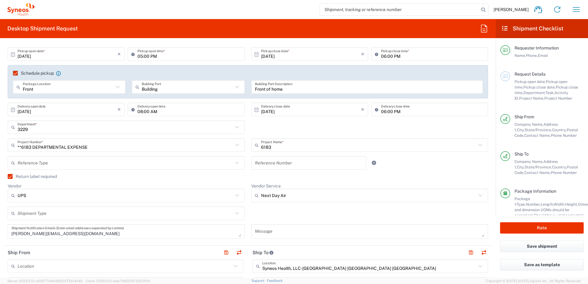
scroll to position [92, 0]
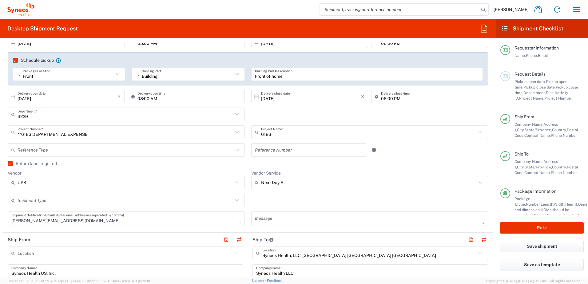
drag, startPoint x: 57, startPoint y: 202, endPoint x: 32, endPoint y: 213, distance: 27.0
click at [57, 202] on input "text" at bounding box center [126, 200] width 216 height 11
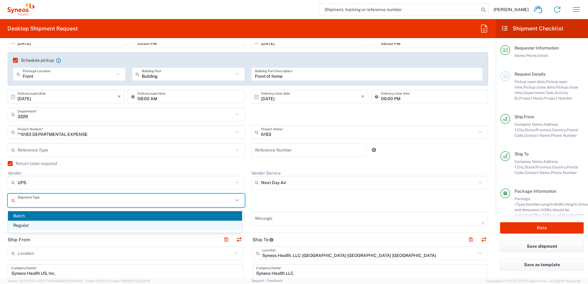
click at [18, 228] on span "Regular" at bounding box center [125, 226] width 234 height 10
type input "Regular"
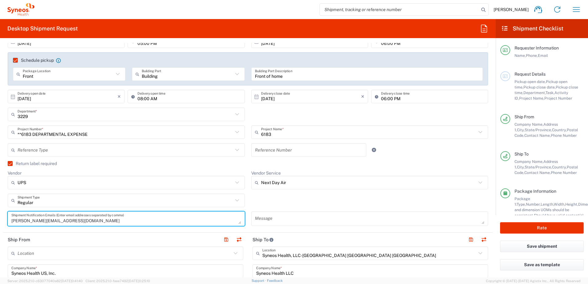
click at [82, 222] on textarea "[PERSON_NAME][EMAIL_ADDRESS][DOMAIN_NAME]" at bounding box center [126, 219] width 230 height 11
type textarea "[PERSON_NAME][EMAIL_ADDRESS][DOMAIN_NAME], [EMAIL_ADDRESS][DOMAIN_NAME]"
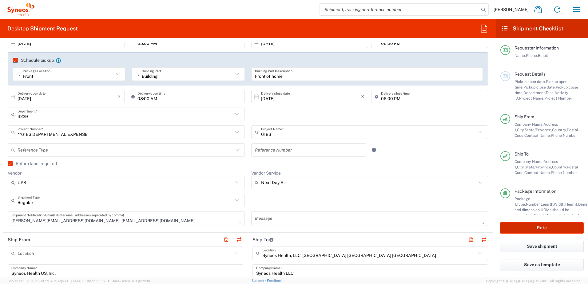
click at [530, 227] on button "Rate" at bounding box center [542, 227] width 84 height 11
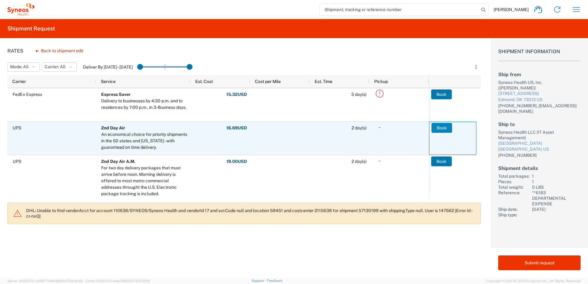
click at [444, 127] on button "Book" at bounding box center [442, 128] width 21 height 10
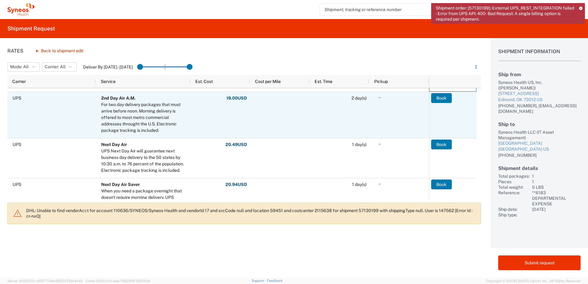
scroll to position [90, 0]
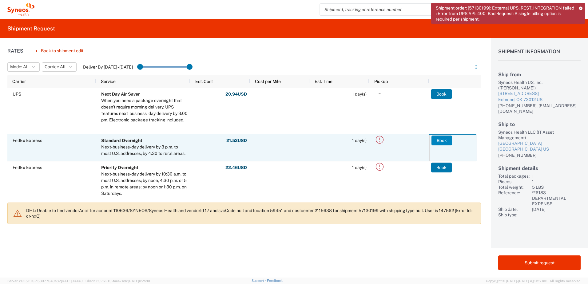
click at [448, 142] on button "Book" at bounding box center [442, 141] width 21 height 10
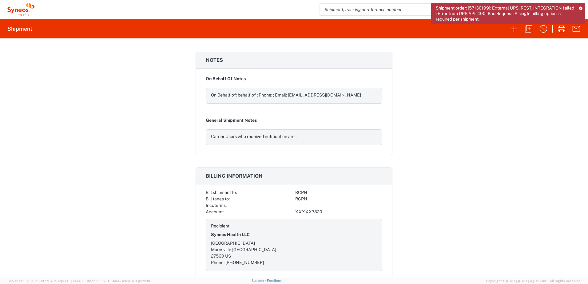
scroll to position [781, 0]
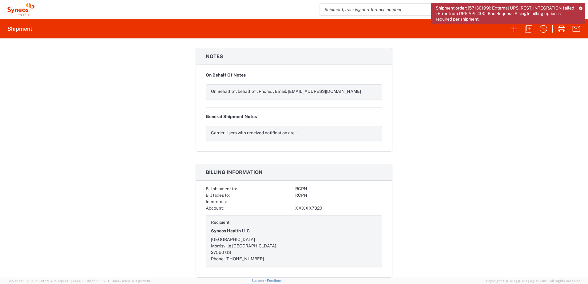
click at [581, 8] on icon at bounding box center [580, 7] width 3 height 3
